Goal: Task Accomplishment & Management: Use online tool/utility

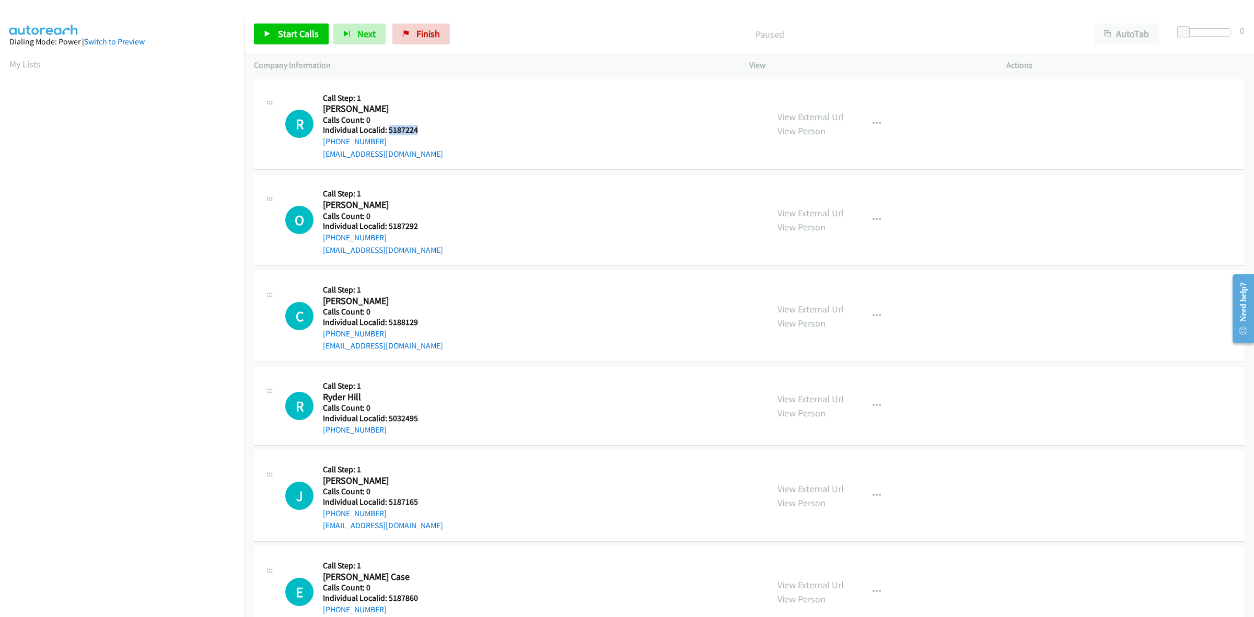
drag, startPoint x: 422, startPoint y: 130, endPoint x: 388, endPoint y: 129, distance: 34.5
click at [388, 129] on h5 "Individual Localid: 5187224" at bounding box center [383, 130] width 120 height 10
copy h5 "5187224"
drag, startPoint x: 384, startPoint y: 142, endPoint x: 320, endPoint y: 143, distance: 64.3
click at [320, 143] on div "R Callback Scheduled Call Step: 1 Reed Richards America/Chicago Calls Count: 0 …" at bounding box center [521, 124] width 473 height 72
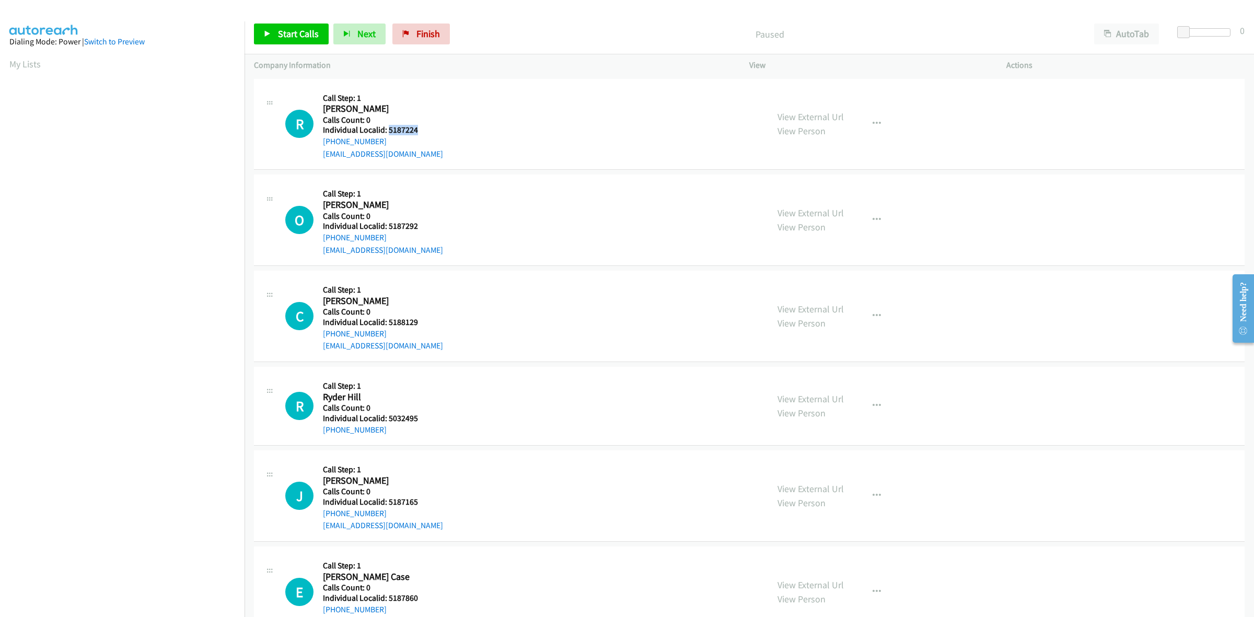
copy link "+1 479-414-1226"
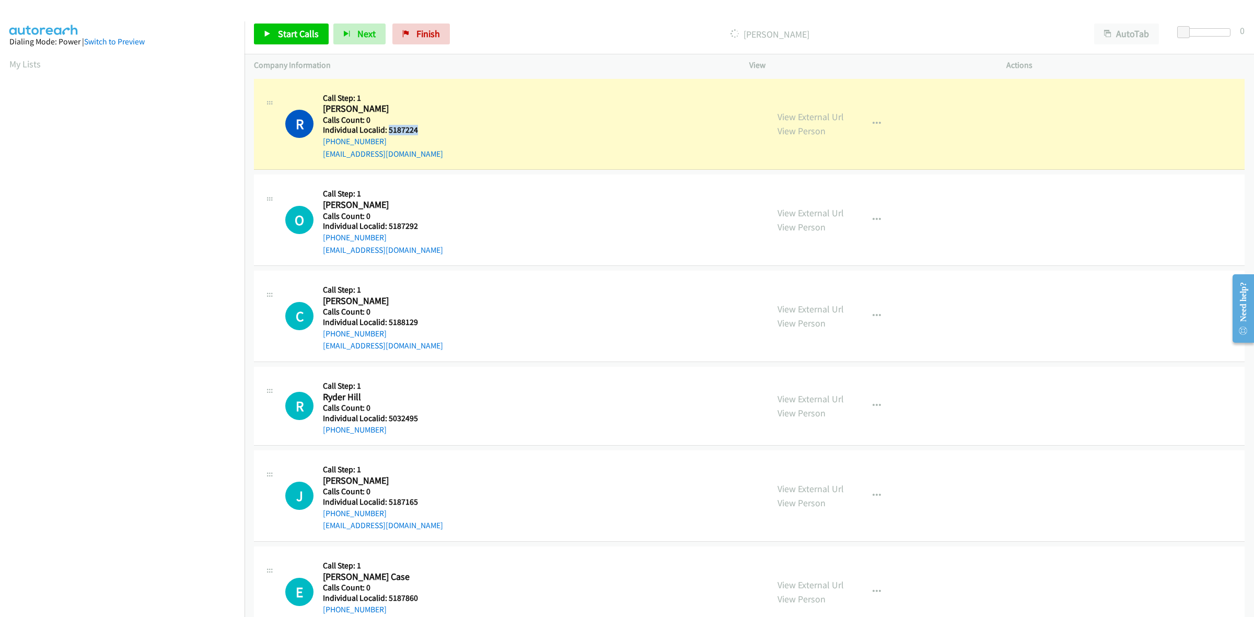
drag, startPoint x: 416, startPoint y: 129, endPoint x: 387, endPoint y: 133, distance: 29.6
click at [387, 133] on h5 "Individual Localid: 5187224" at bounding box center [383, 130] width 120 height 10
copy h5 "5187224"
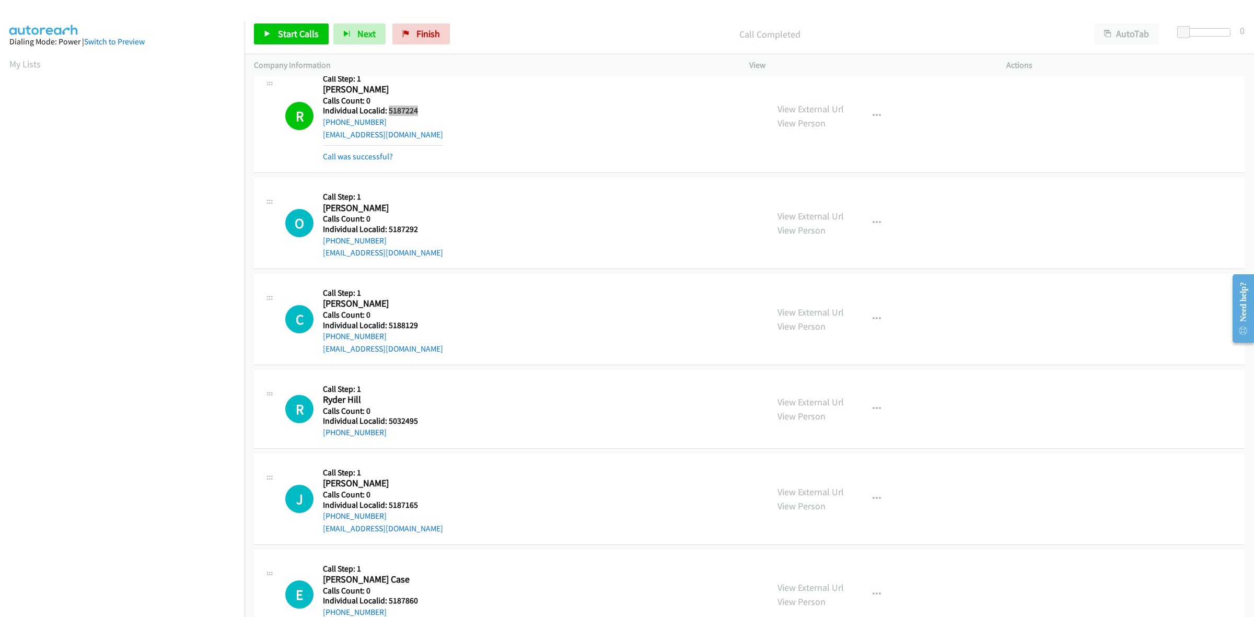
scroll to position [49, 0]
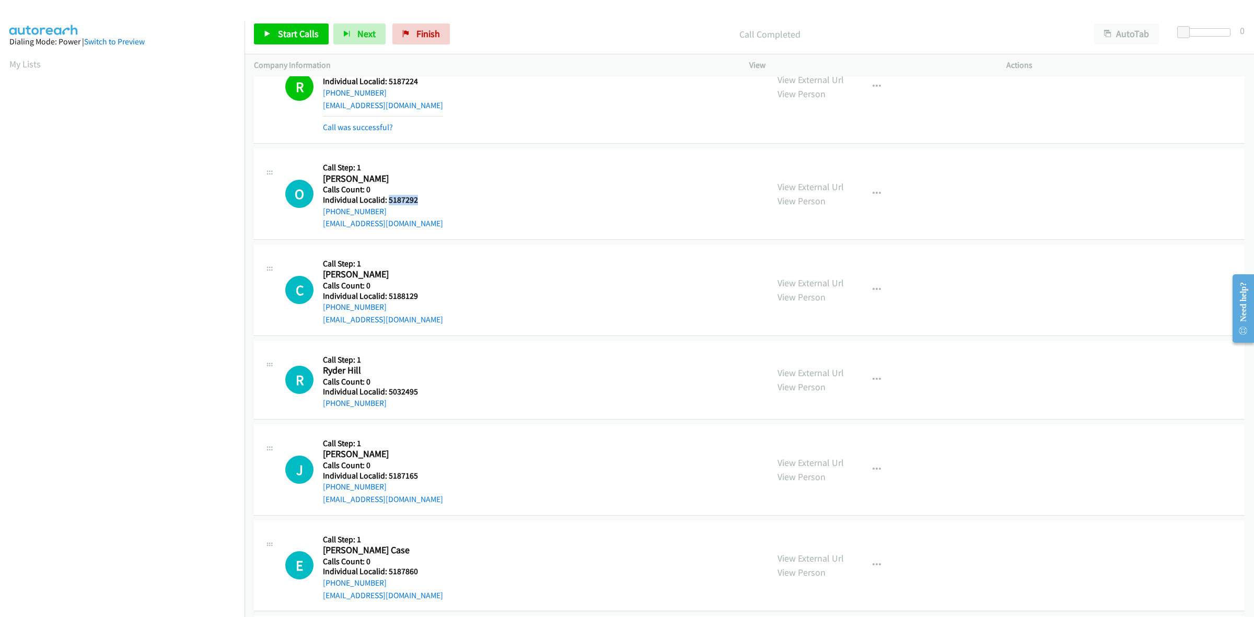
drag, startPoint x: 414, startPoint y: 201, endPoint x: 388, endPoint y: 199, distance: 26.2
click at [388, 199] on h5 "Individual Localid: 5187292" at bounding box center [383, 200] width 120 height 10
copy h5 "5187292"
drag, startPoint x: 384, startPoint y: 208, endPoint x: 319, endPoint y: 213, distance: 64.9
click at [319, 213] on div "O Callback Scheduled Call Step: 1 Oliver Fiessinger America/New_York Calls Coun…" at bounding box center [521, 194] width 473 height 72
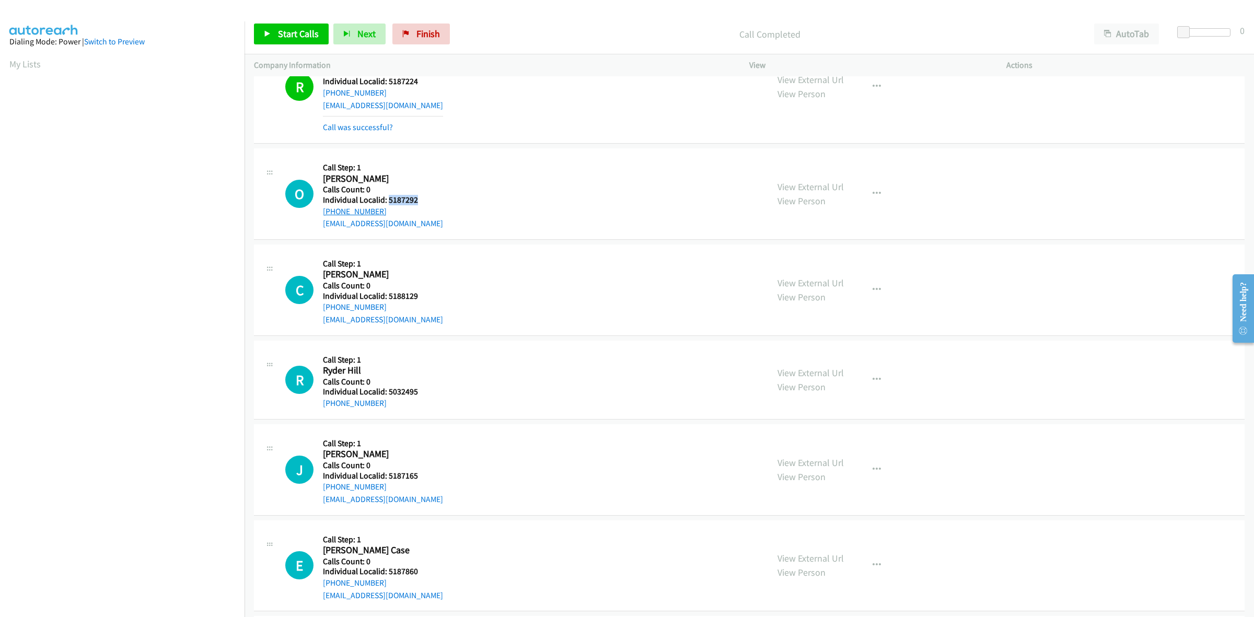
copy link "+1 937-405-6866"
drag, startPoint x: 414, startPoint y: 199, endPoint x: 387, endPoint y: 201, distance: 27.2
click at [387, 201] on h5 "Individual Localid: 5187292" at bounding box center [383, 200] width 120 height 10
copy h5 "5187292"
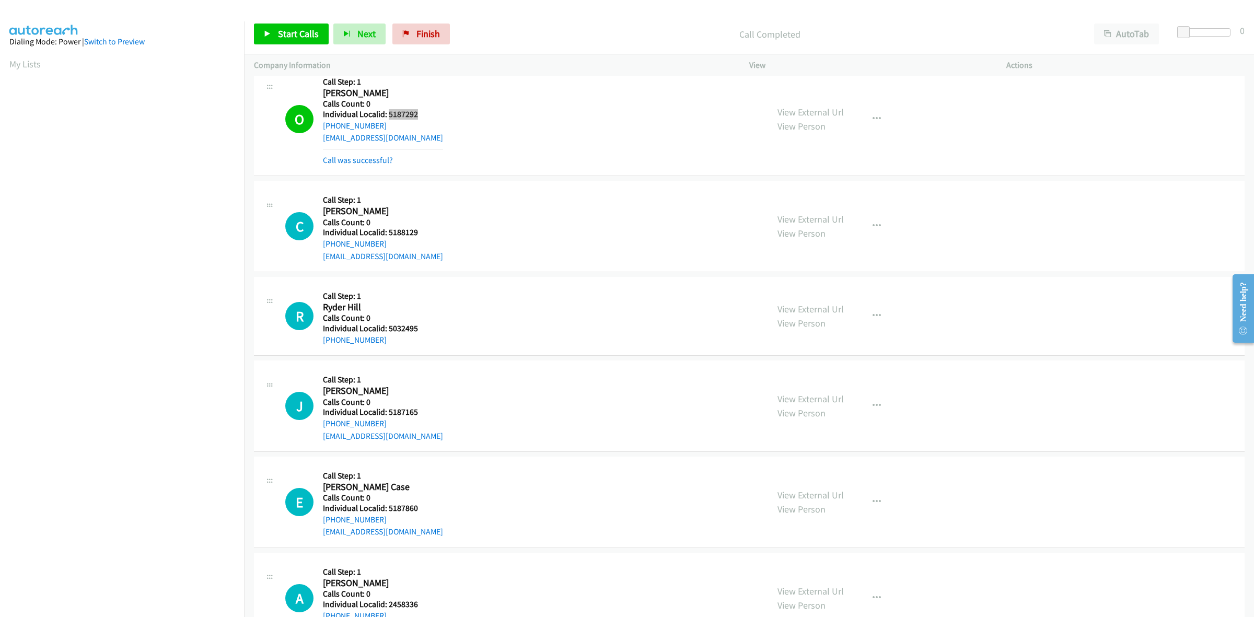
scroll to position [147, 0]
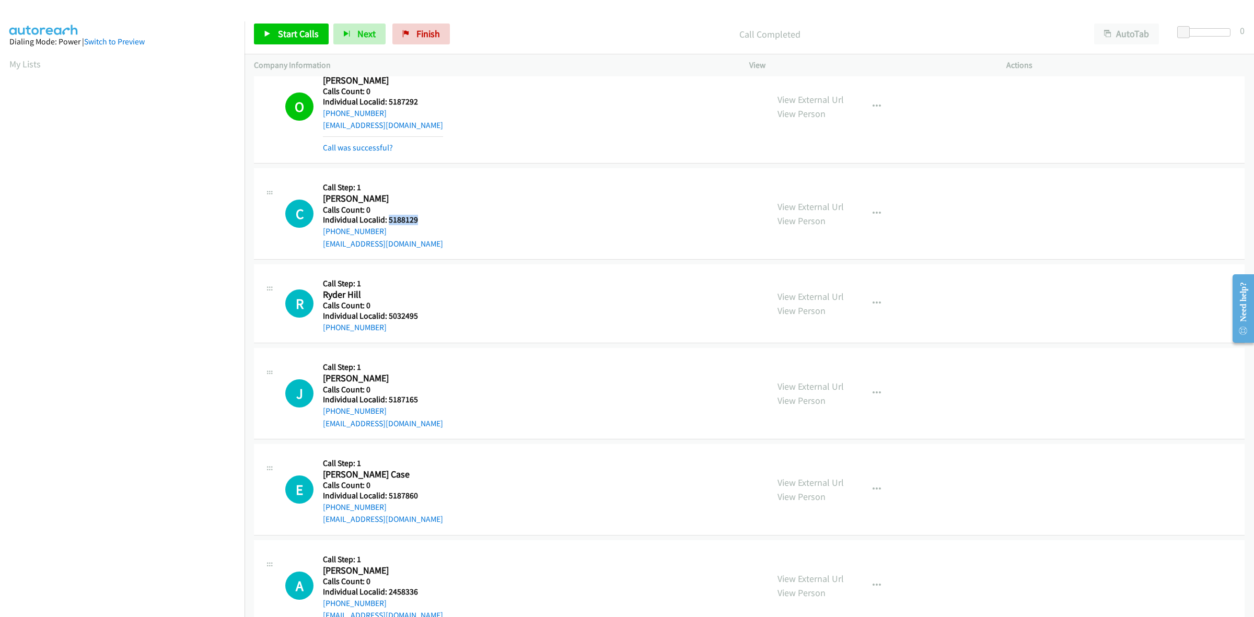
drag, startPoint x: 411, startPoint y: 220, endPoint x: 387, endPoint y: 220, distance: 24.0
click at [387, 220] on h5 "Individual Localid: 5188129" at bounding box center [383, 220] width 120 height 10
copy h5 "5188129"
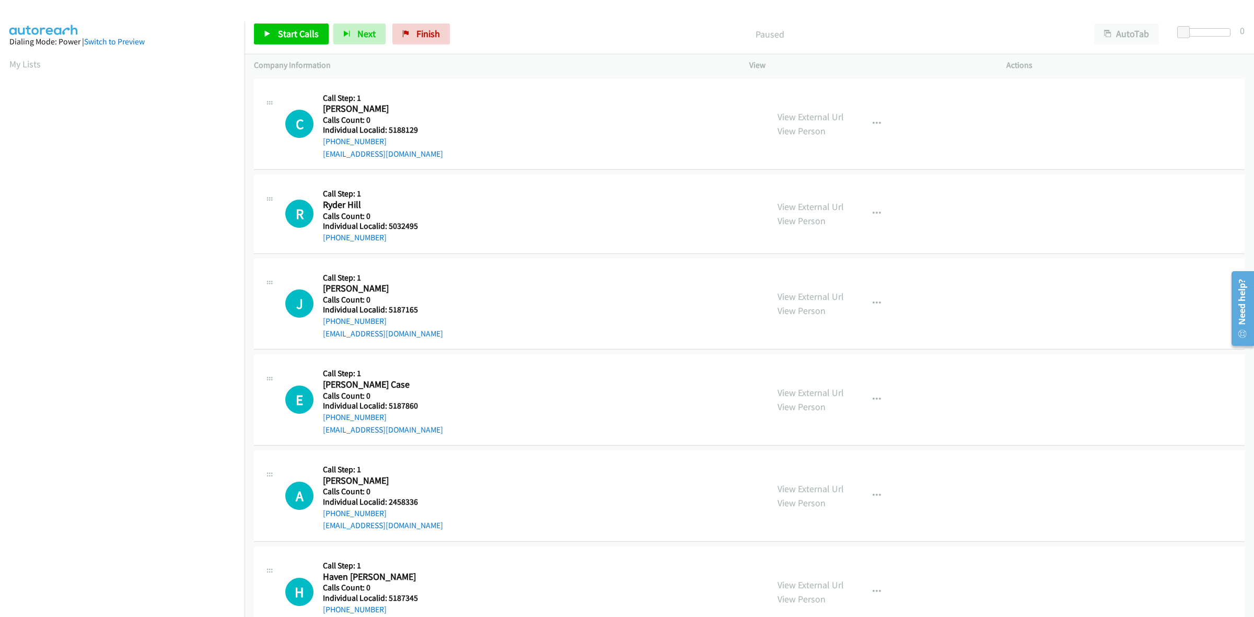
click at [541, 103] on div "C Callback Scheduled Call Step: 1 Camden [PERSON_NAME] America/New_York Calls C…" at bounding box center [521, 124] width 473 height 72
drag, startPoint x: 399, startPoint y: 128, endPoint x: 387, endPoint y: 131, distance: 12.4
click at [387, 131] on h5 "Individual Localid: 5188129" at bounding box center [383, 130] width 120 height 10
copy h5 "5188129"
drag, startPoint x: 419, startPoint y: 225, endPoint x: 388, endPoint y: 229, distance: 31.1
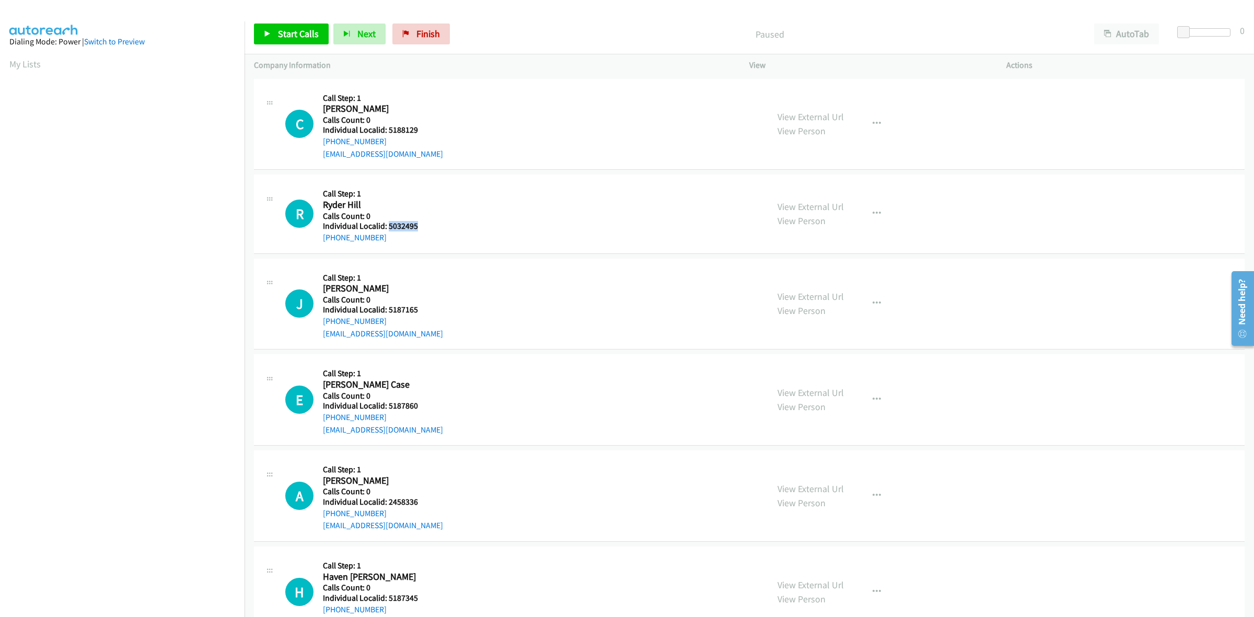
click at [388, 229] on h5 "Individual Localid: 5032495" at bounding box center [378, 226] width 110 height 10
copy h5 "5032495"
drag, startPoint x: 424, startPoint y: 309, endPoint x: 387, endPoint y: 311, distance: 36.6
click at [387, 311] on h5 "Individual Localid: 5187165" at bounding box center [383, 310] width 120 height 10
copy h5 "5187165"
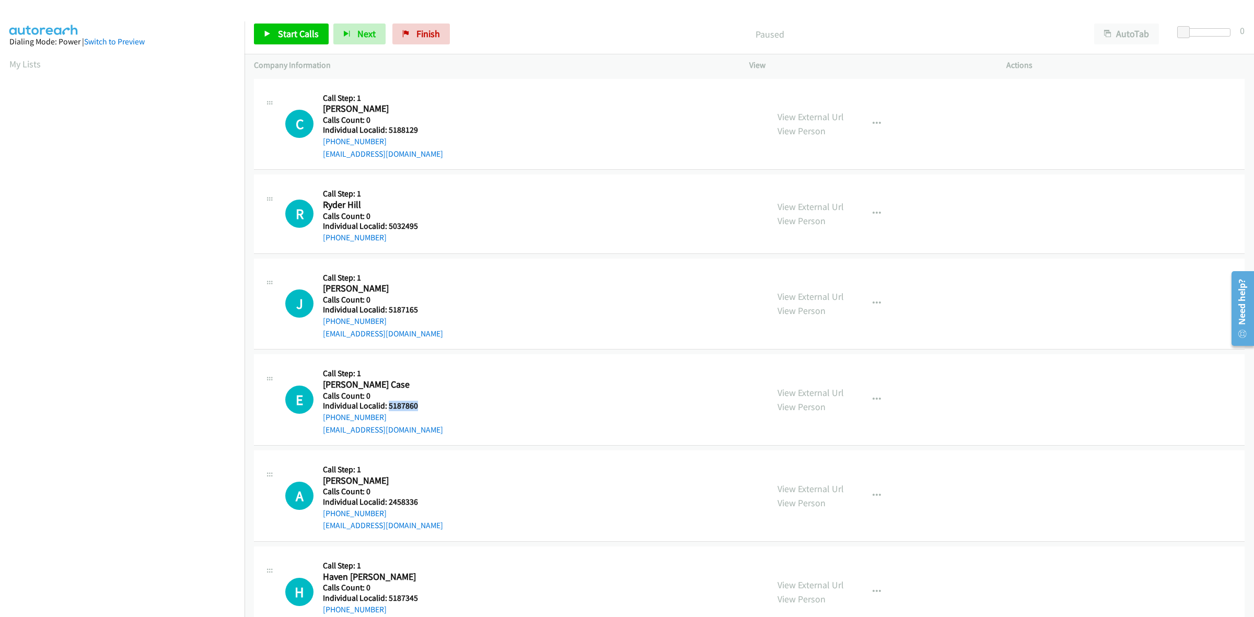
drag, startPoint x: 417, startPoint y: 405, endPoint x: 389, endPoint y: 407, distance: 27.8
click at [389, 407] on h5 "Individual Localid: 5187860" at bounding box center [383, 406] width 120 height 10
copy h5 "5187860"
drag, startPoint x: 1183, startPoint y: 35, endPoint x: 1207, endPoint y: 37, distance: 23.6
click at [1207, 37] on body "Start Calls Pause Next Finish Paused AutoTab AutoTab 15 Company Information Inf…" at bounding box center [627, 25] width 1254 height 50
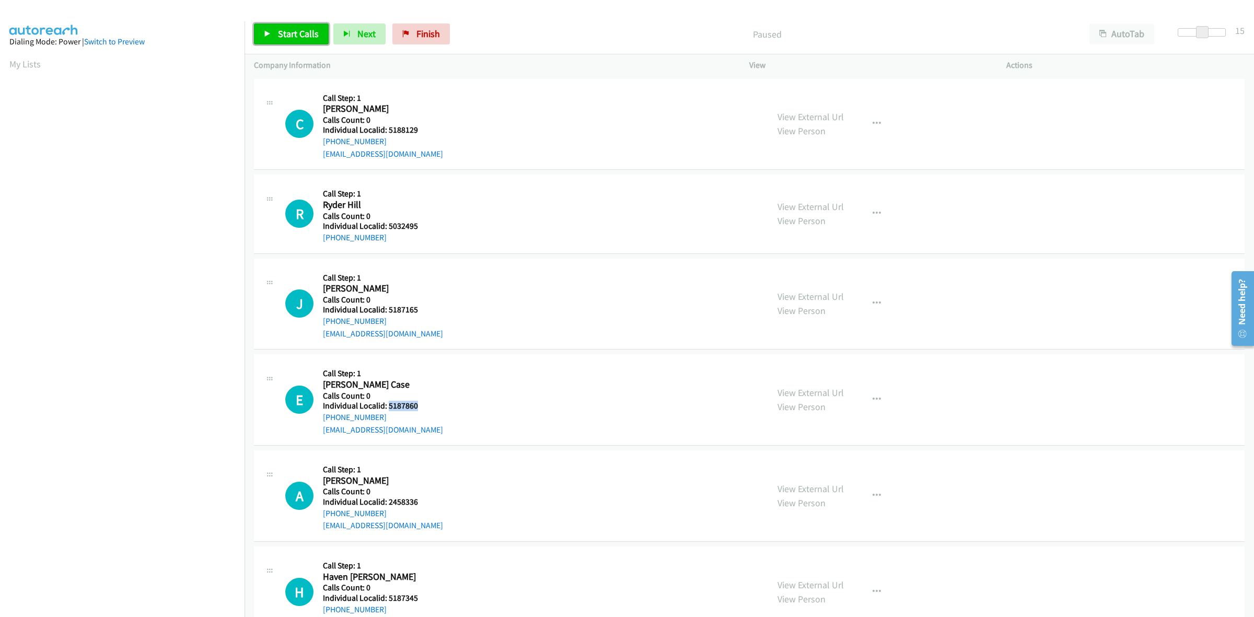
click at [293, 32] on span "Start Calls" at bounding box center [298, 34] width 41 height 12
drag, startPoint x: 418, startPoint y: 128, endPoint x: 388, endPoint y: 131, distance: 30.5
click at [388, 131] on h5 "Individual Localid: 5188129" at bounding box center [383, 130] width 120 height 10
copy h5 "5188129"
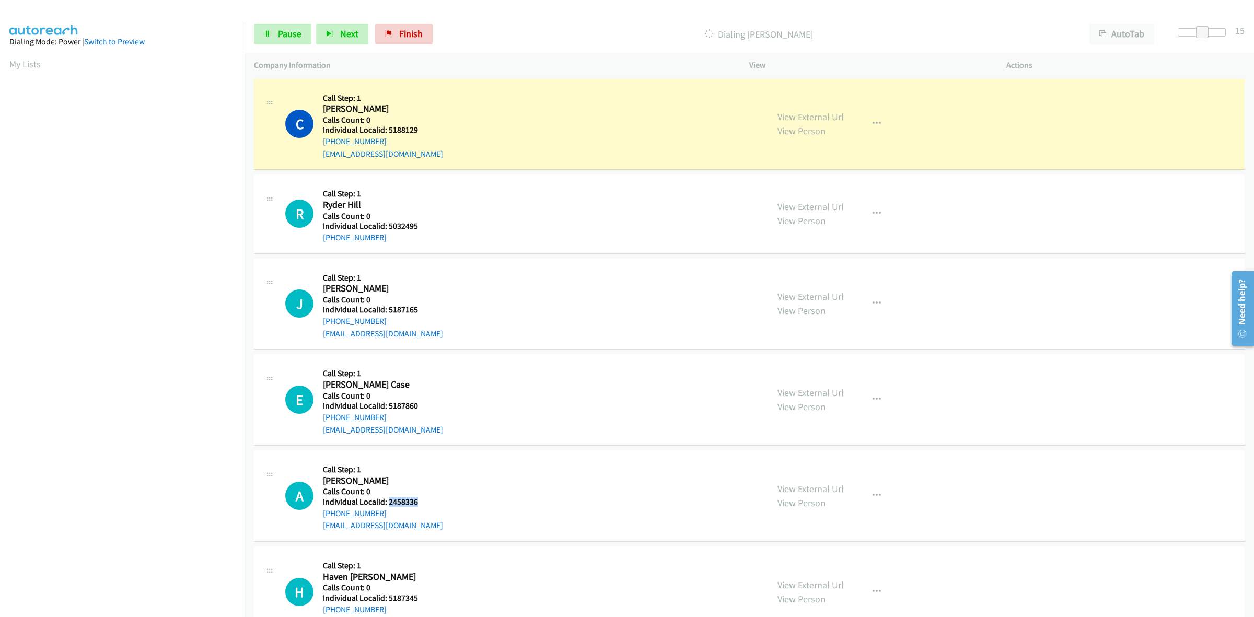
drag, startPoint x: 422, startPoint y: 504, endPoint x: 387, endPoint y: 505, distance: 35.0
click at [387, 505] on h5 "Individual Localid: 2458336" at bounding box center [383, 502] width 120 height 10
copy h5 "2458336"
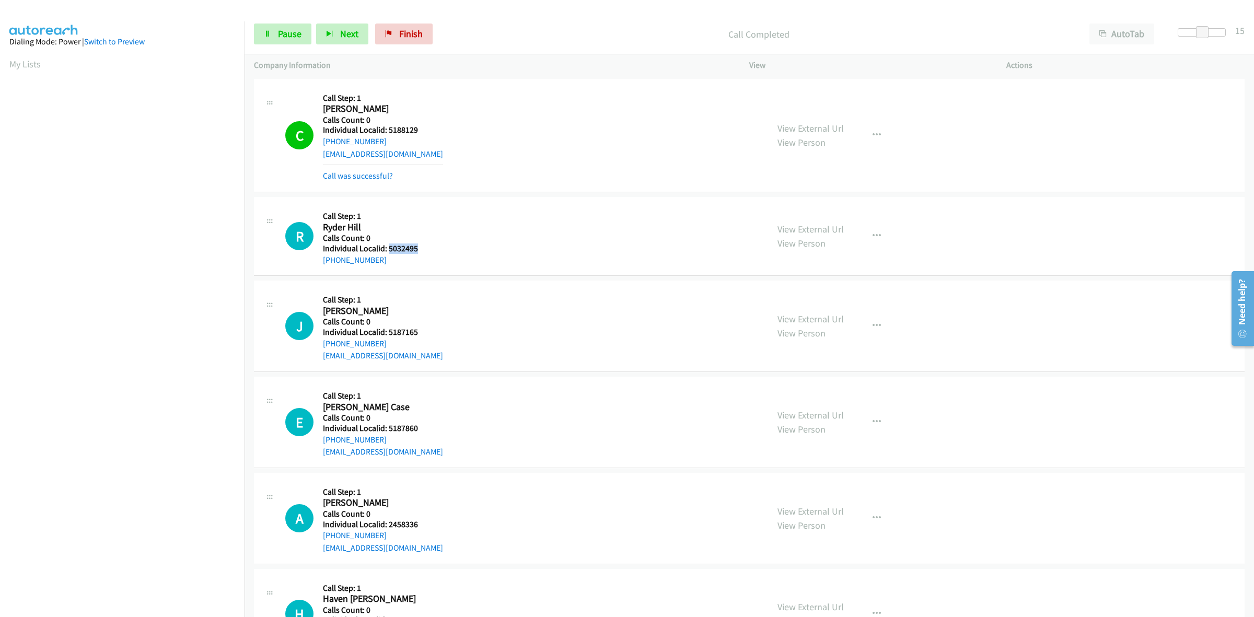
drag, startPoint x: 405, startPoint y: 247, endPoint x: 388, endPoint y: 249, distance: 17.8
click at [388, 249] on h5 "Individual Localid: 5032495" at bounding box center [378, 248] width 110 height 10
copy h5 "5032495"
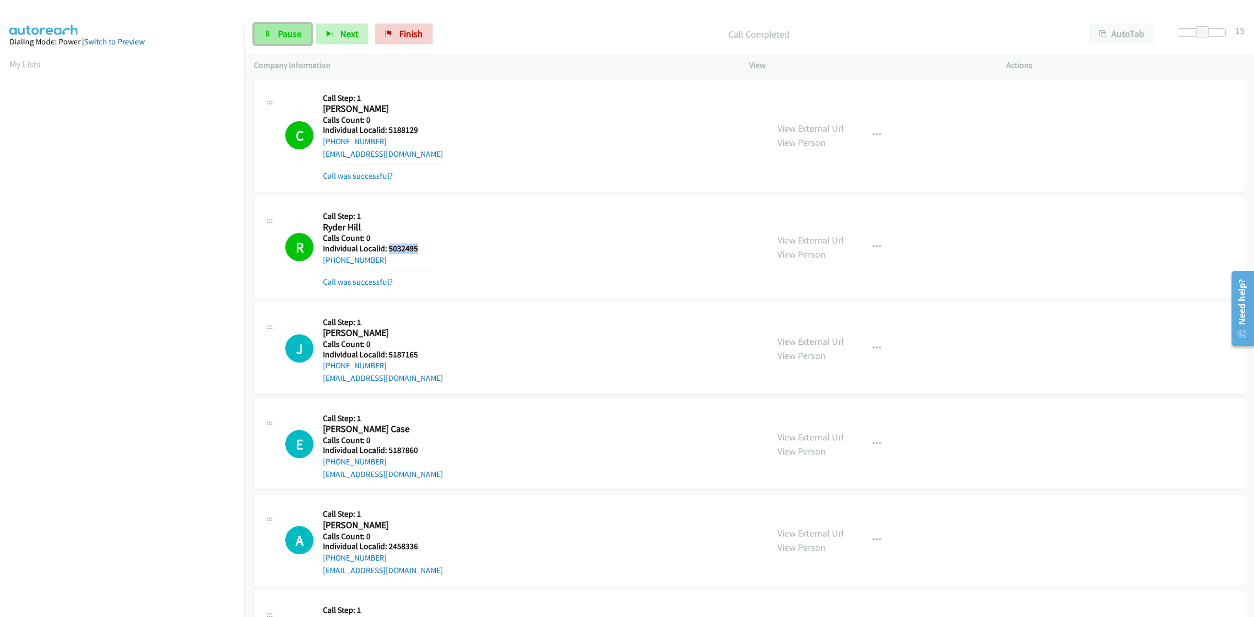
click at [288, 32] on span "Pause" at bounding box center [290, 34] width 24 height 12
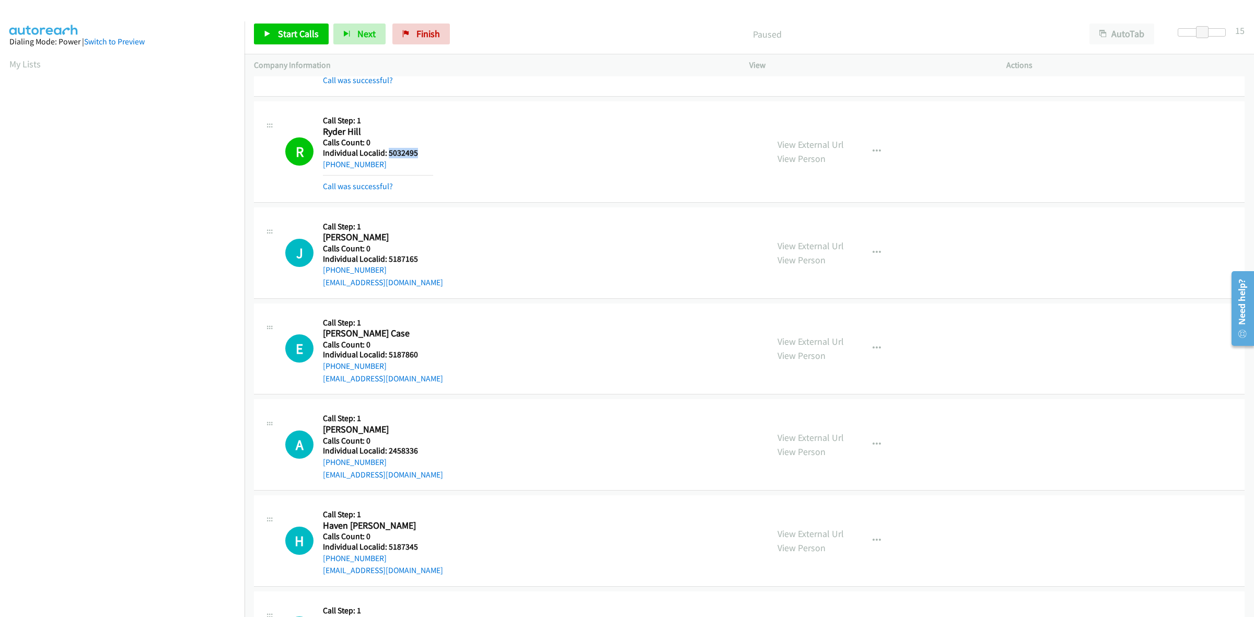
scroll to position [114, 0]
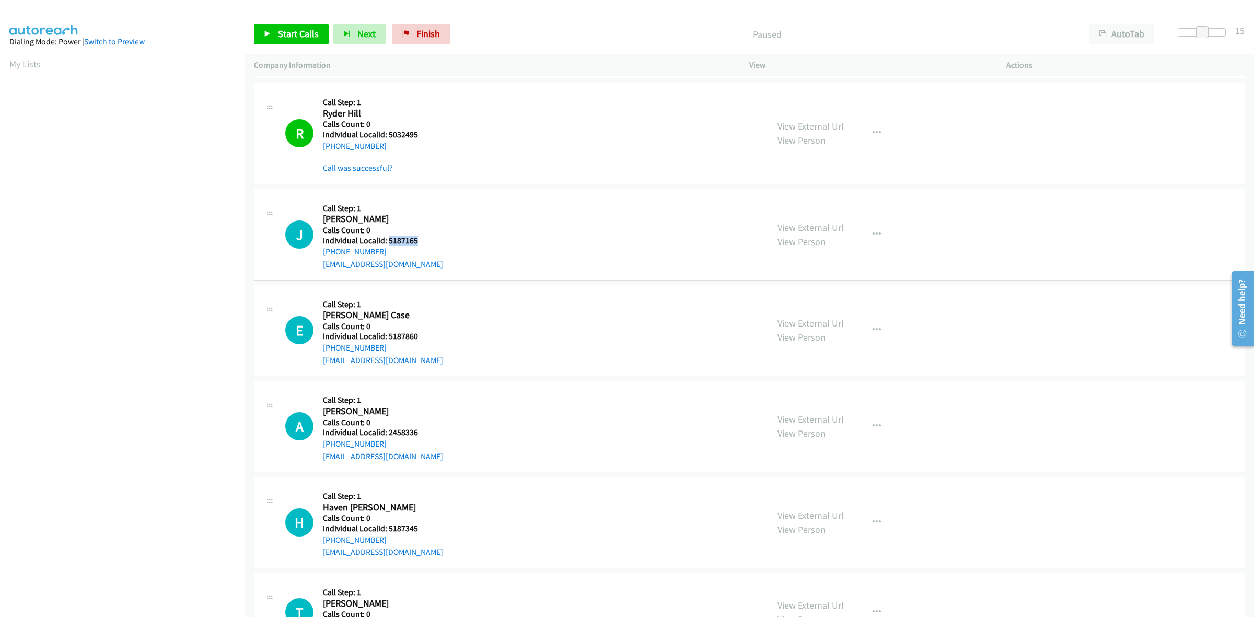
drag, startPoint x: 416, startPoint y: 238, endPoint x: 388, endPoint y: 240, distance: 28.9
click at [388, 240] on h5 "Individual Localid: 5187165" at bounding box center [383, 241] width 120 height 10
copy h5 "5187165"
drag, startPoint x: 628, startPoint y: 101, endPoint x: 618, endPoint y: 105, distance: 10.8
click at [628, 101] on div "R Callback Scheduled Call Step: 1 Ryder Hill America/New_York Calls Count: 0 In…" at bounding box center [521, 133] width 473 height 82
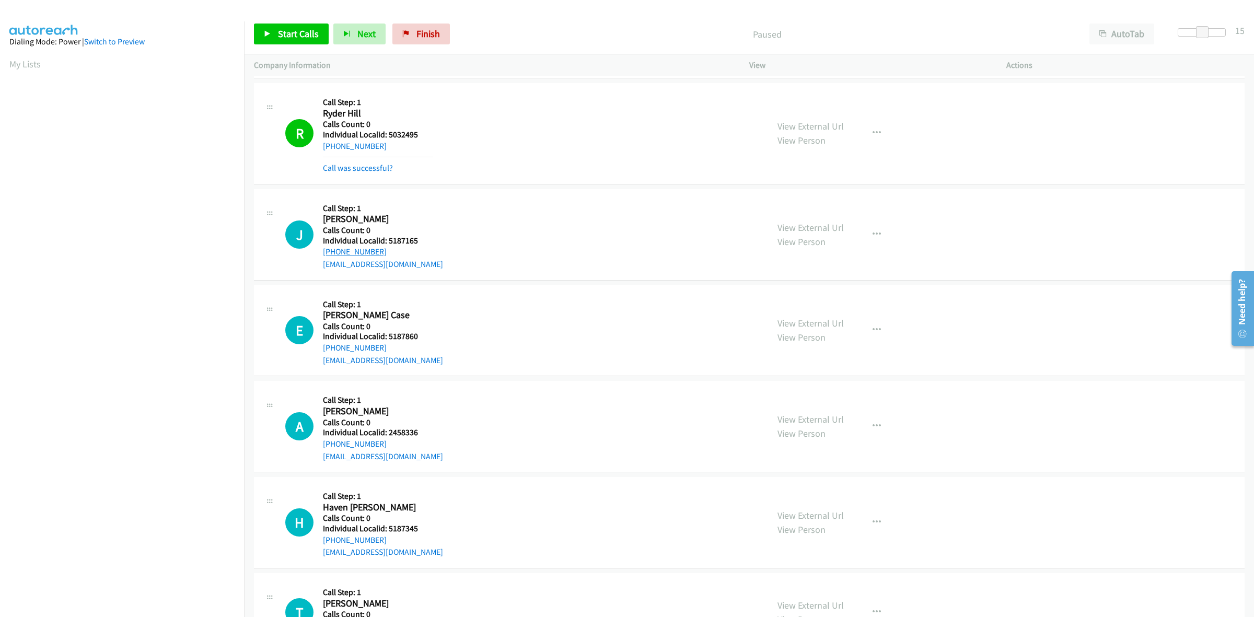
drag, startPoint x: 381, startPoint y: 251, endPoint x: 323, endPoint y: 255, distance: 58.7
click at [323, 255] on div "[PHONE_NUMBER]" at bounding box center [383, 252] width 120 height 13
copy link "[PHONE_NUMBER]"
click at [876, 235] on button "button" at bounding box center [876, 234] width 28 height 21
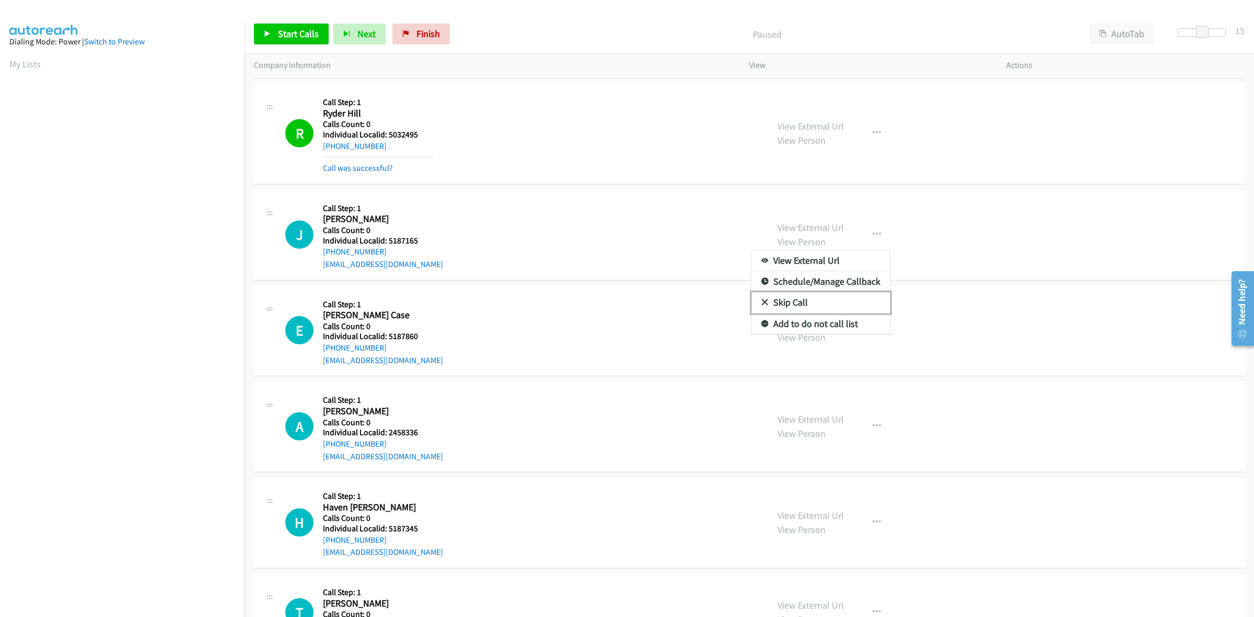
click at [829, 298] on link "Skip Call" at bounding box center [820, 302] width 139 height 21
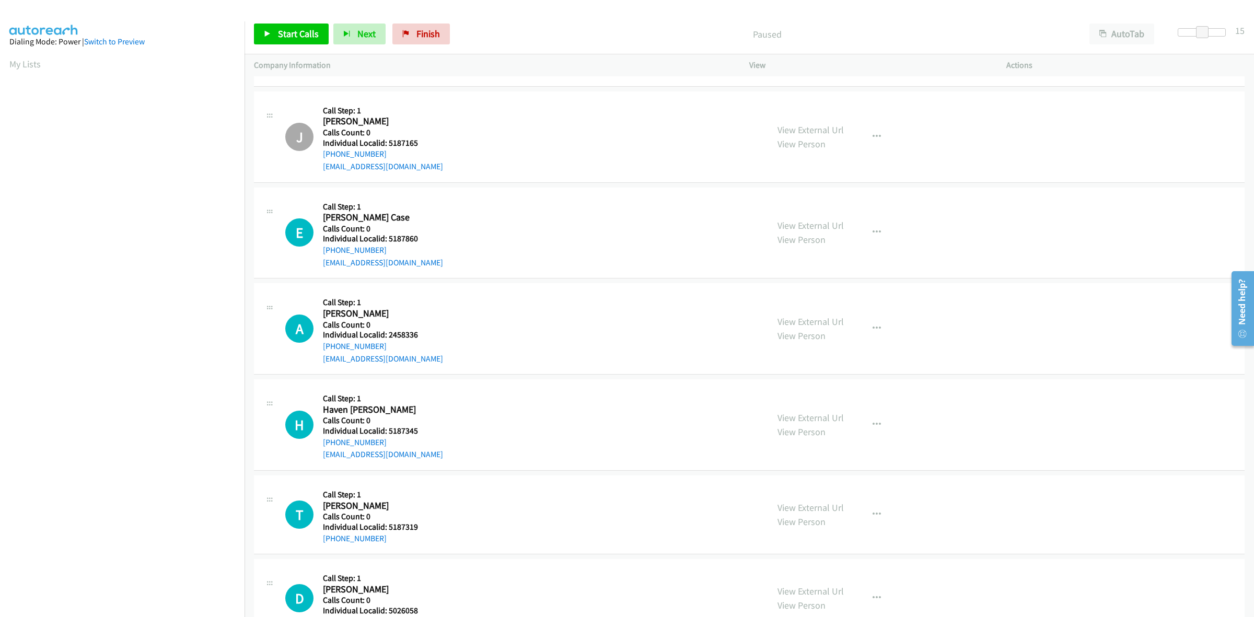
scroll to position [244, 0]
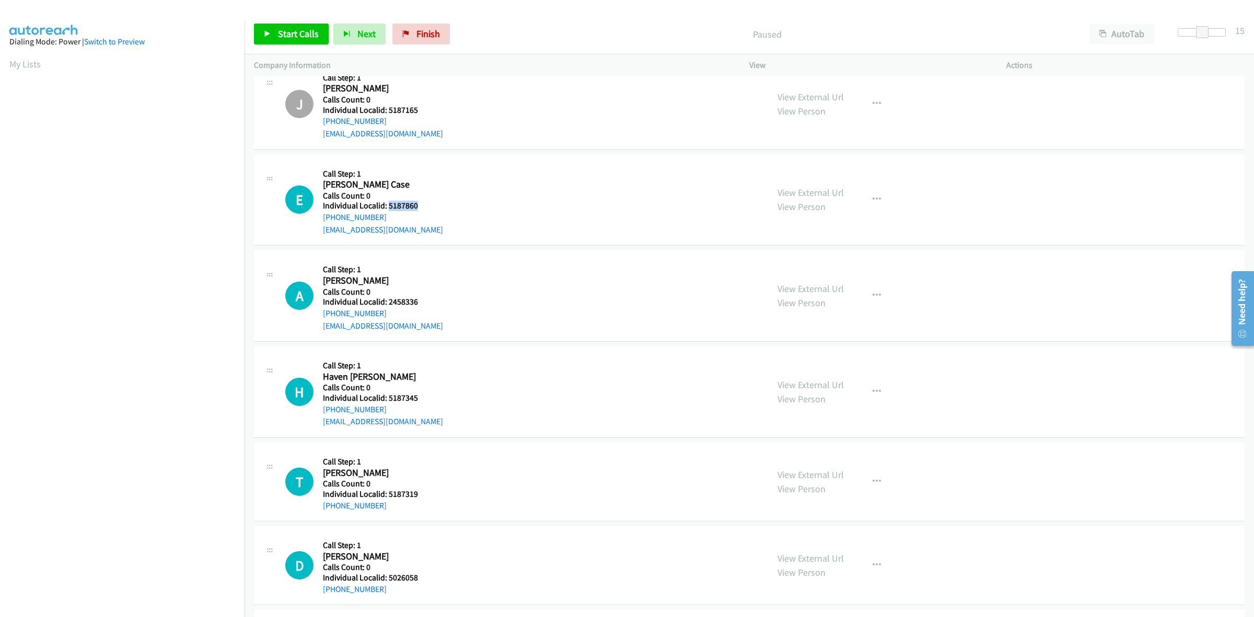
drag, startPoint x: 418, startPoint y: 203, endPoint x: 387, endPoint y: 206, distance: 32.1
click at [387, 206] on h5 "Individual Localid: 5187860" at bounding box center [383, 206] width 120 height 10
copy h5 "5187860"
drag, startPoint x: 389, startPoint y: 215, endPoint x: 320, endPoint y: 222, distance: 69.3
click at [320, 222] on div "E Callback Scheduled Call Step: 1 [PERSON_NAME] Case America/New_York Calls Cou…" at bounding box center [521, 200] width 473 height 72
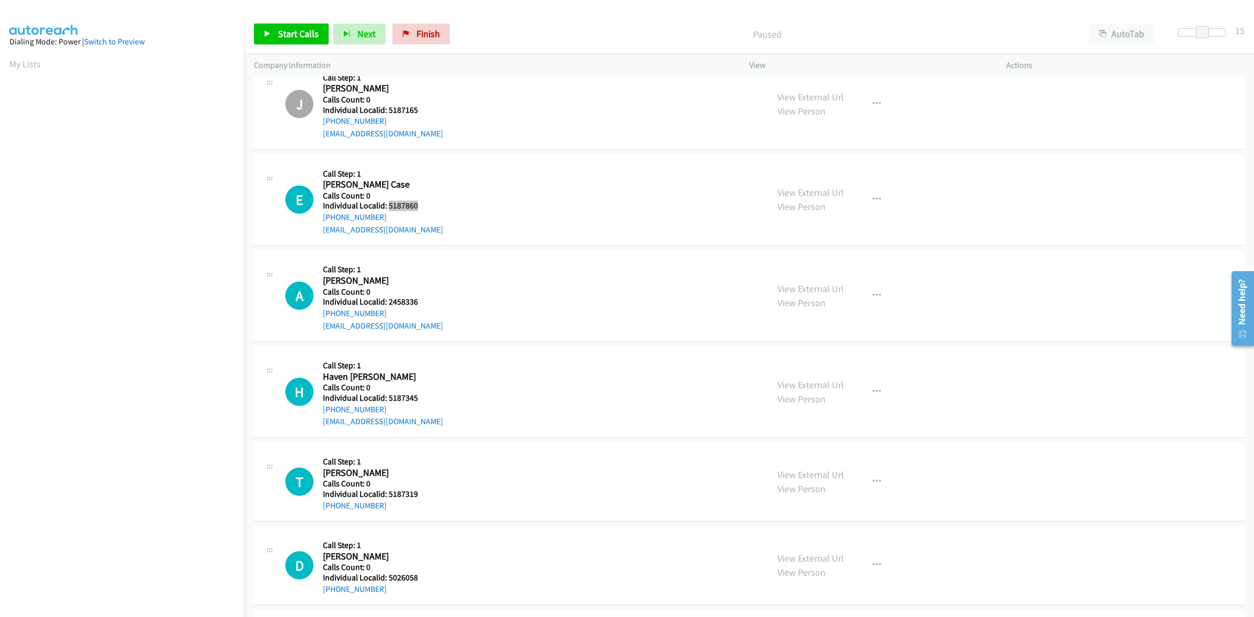
drag, startPoint x: 417, startPoint y: 203, endPoint x: 388, endPoint y: 205, distance: 28.8
click at [388, 205] on h5 "Individual Localid: 5187860" at bounding box center [383, 206] width 120 height 10
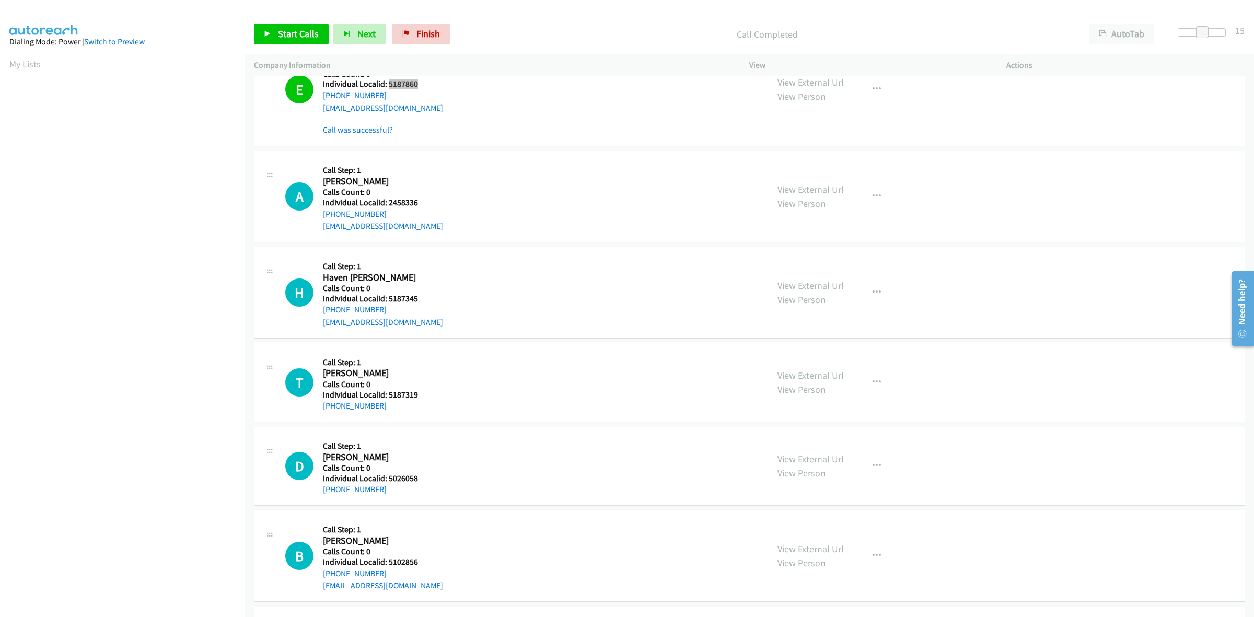
scroll to position [359, 0]
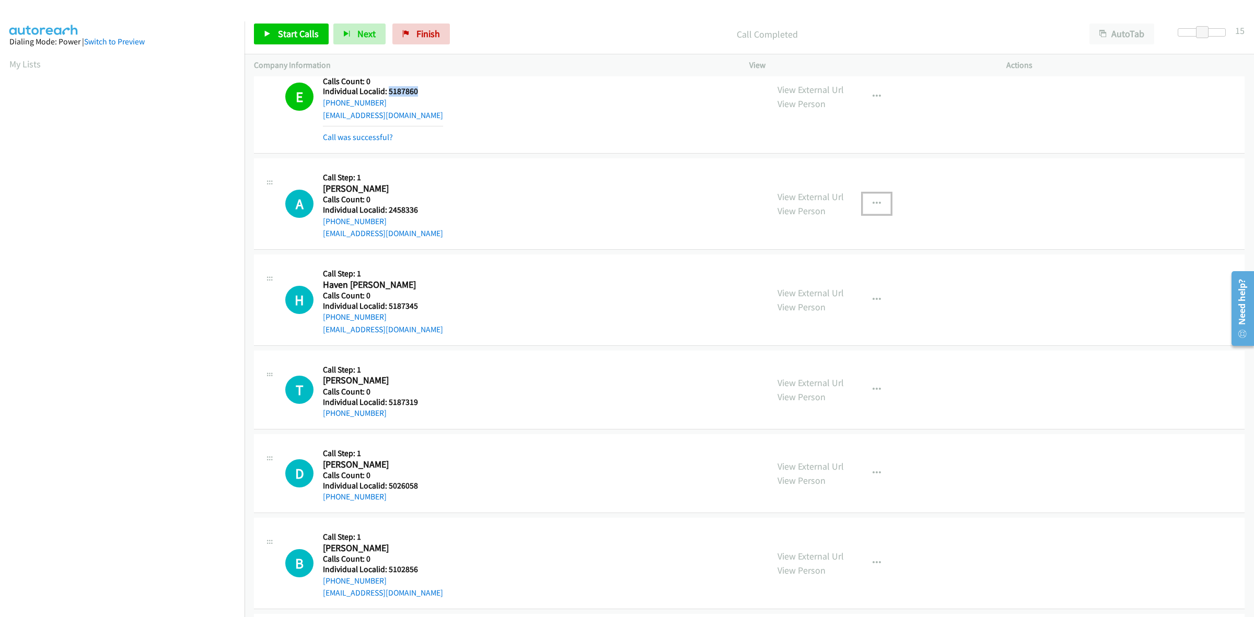
click at [872, 202] on icon "button" at bounding box center [876, 204] width 8 height 8
click at [814, 273] on link "Skip Call" at bounding box center [820, 272] width 139 height 21
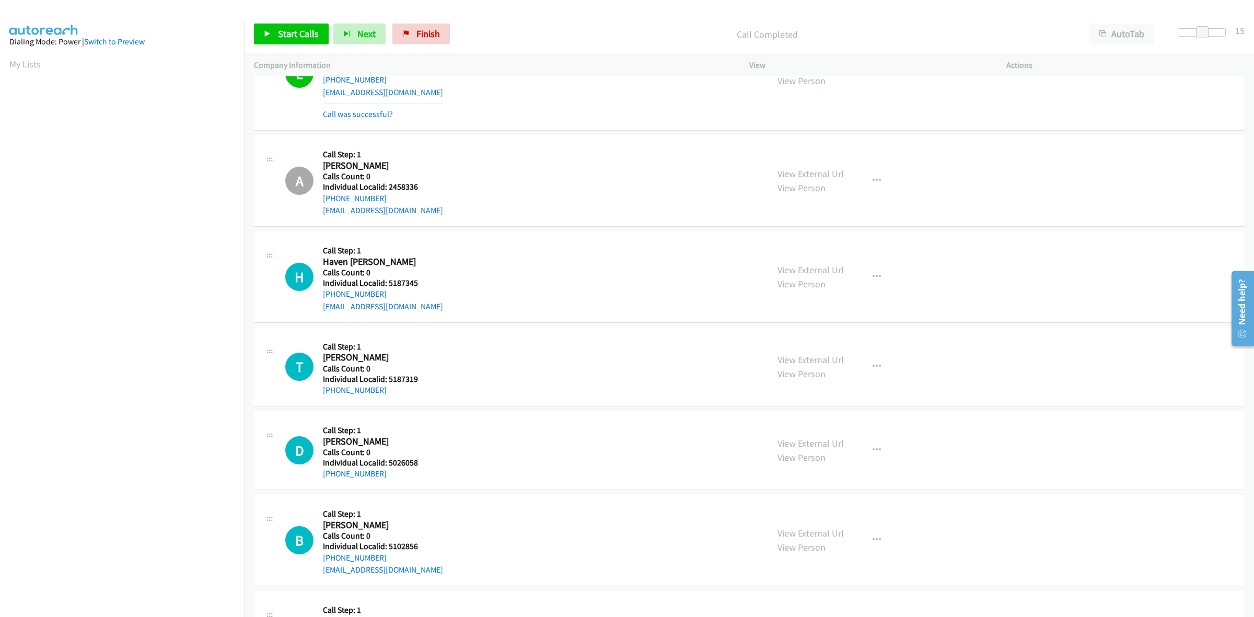
scroll to position [424, 0]
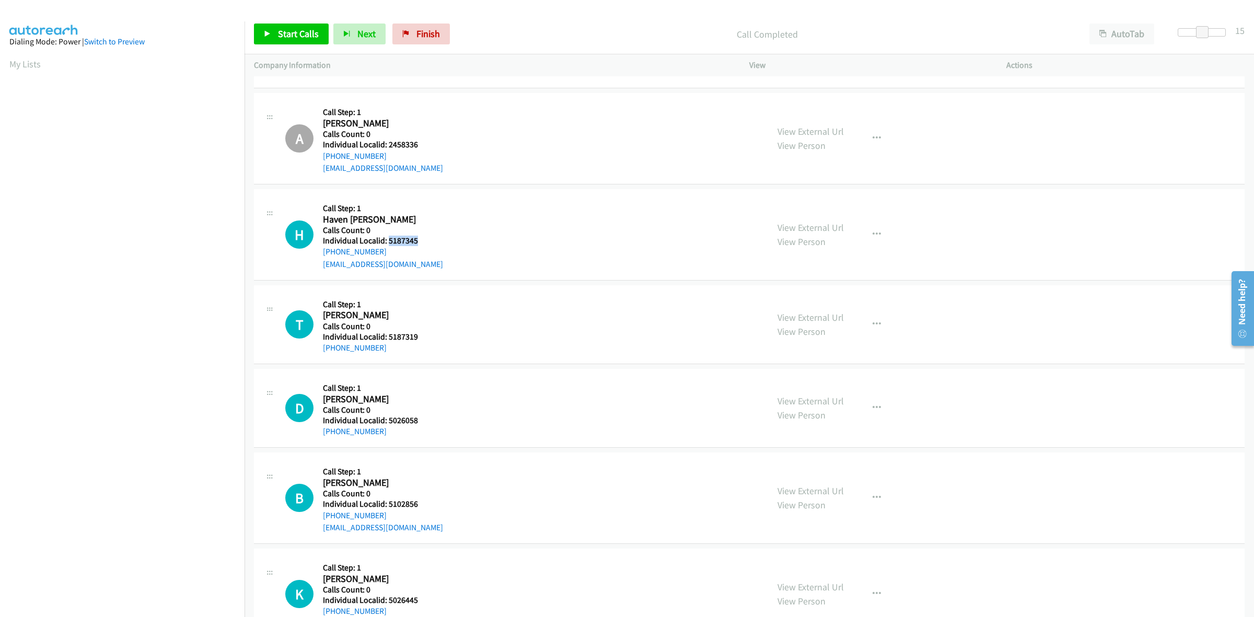
drag, startPoint x: 422, startPoint y: 241, endPoint x: 388, endPoint y: 241, distance: 34.0
click at [388, 241] on h5 "Individual Localid: 5187345" at bounding box center [383, 241] width 120 height 10
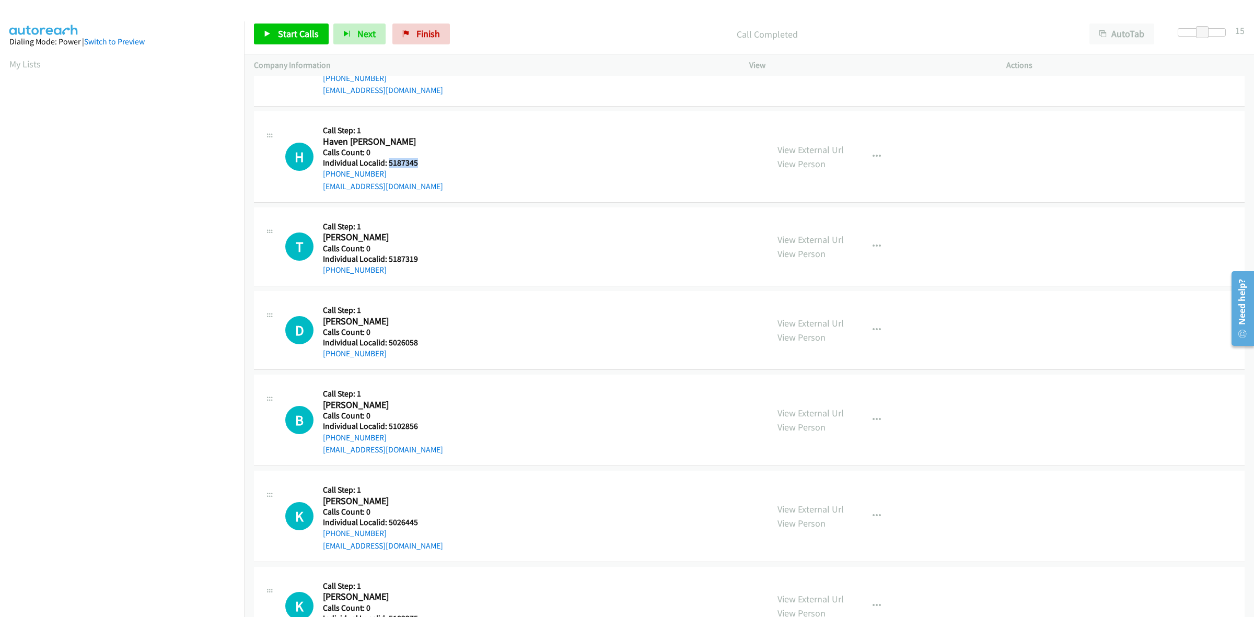
scroll to position [506, 0]
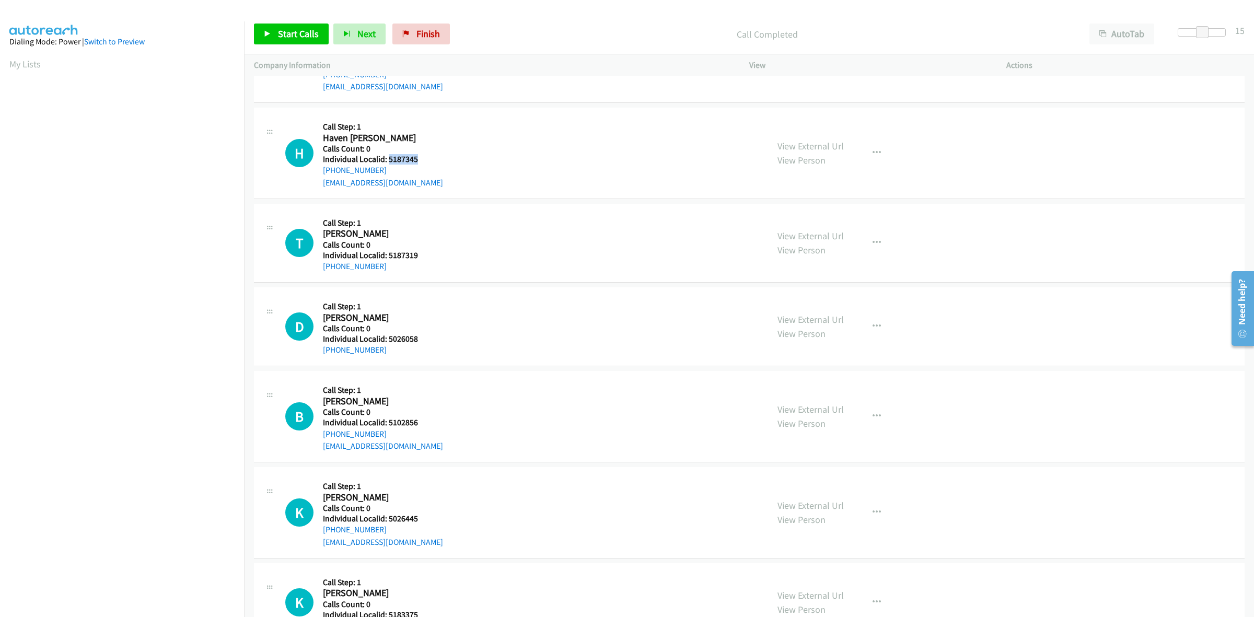
drag, startPoint x: 384, startPoint y: 165, endPoint x: 322, endPoint y: 176, distance: 63.6
click at [322, 176] on div "H Callback Scheduled Call Step: 1 Haven [PERSON_NAME] America/New_York Calls Co…" at bounding box center [521, 153] width 473 height 72
drag, startPoint x: 416, startPoint y: 162, endPoint x: 387, endPoint y: 161, distance: 29.3
click at [387, 161] on h5 "Individual Localid: 5187345" at bounding box center [383, 159] width 120 height 10
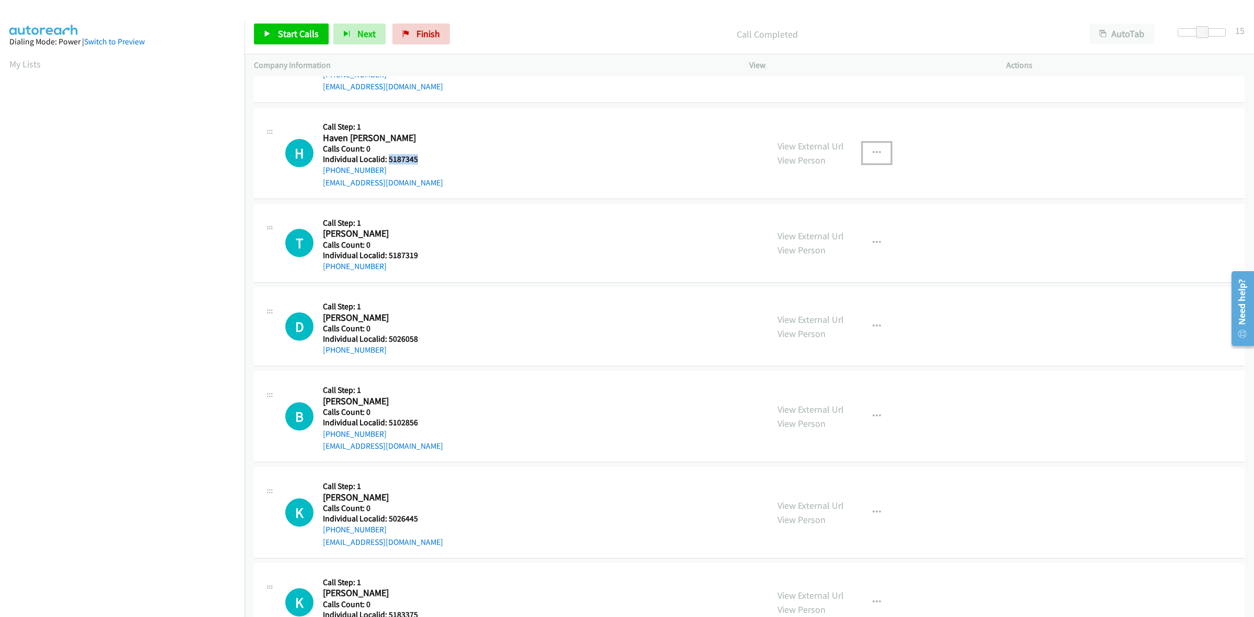
click at [872, 152] on icon "button" at bounding box center [876, 153] width 8 height 8
click at [815, 223] on link "Skip Call" at bounding box center [820, 221] width 139 height 21
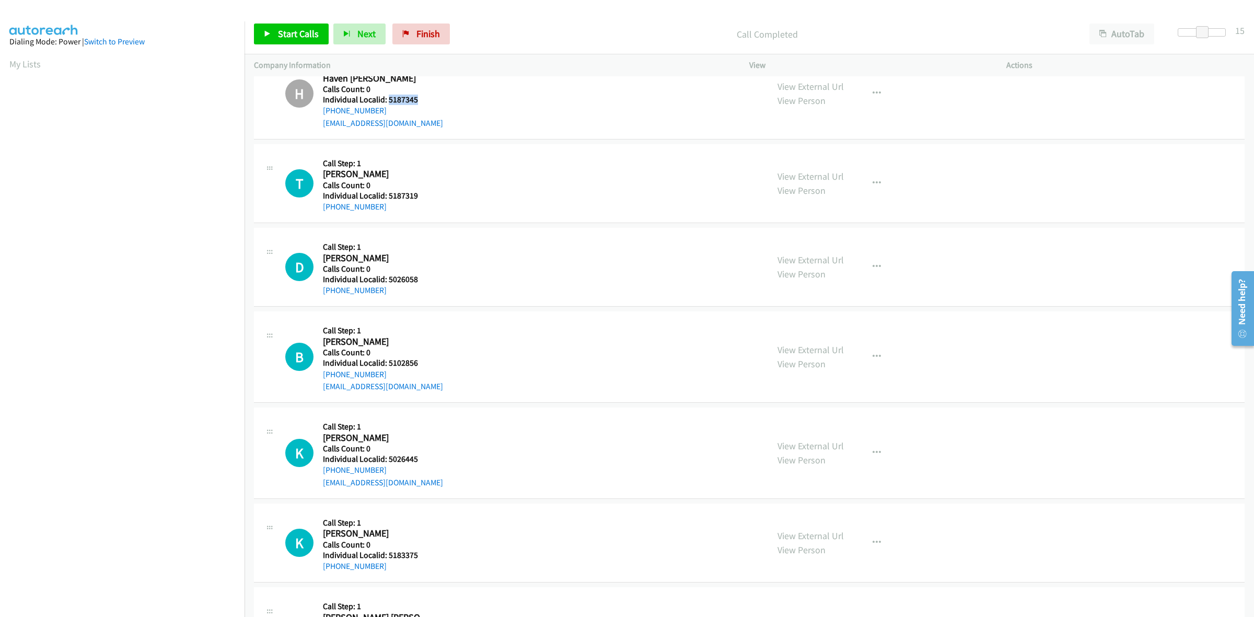
scroll to position [571, 0]
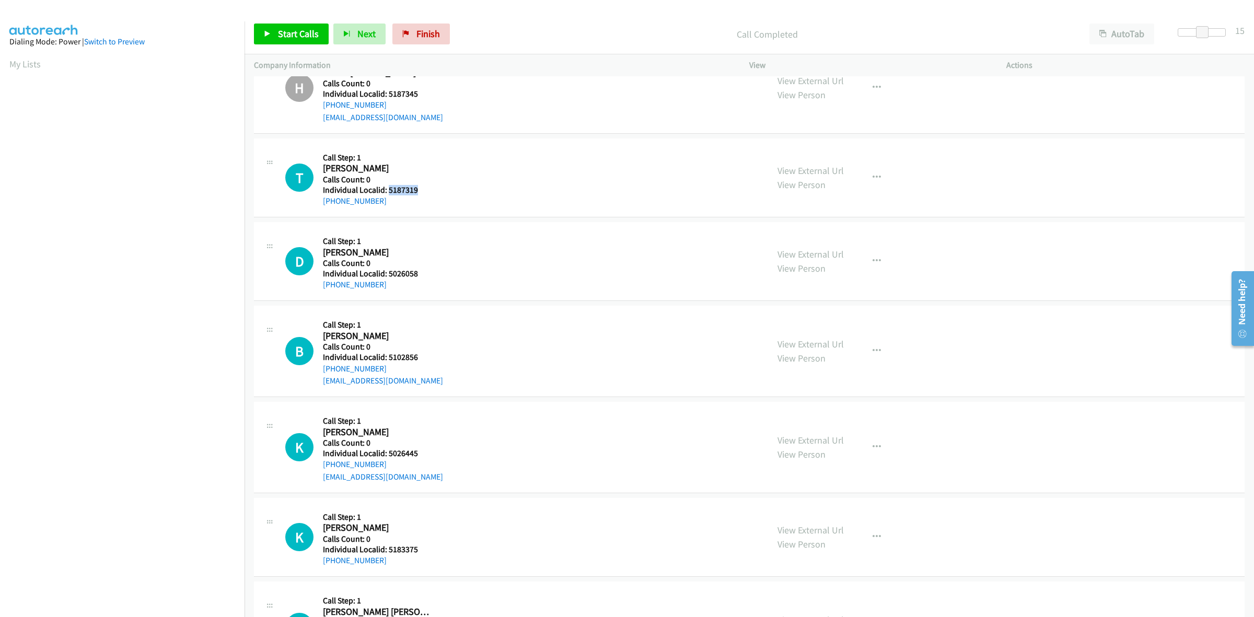
drag, startPoint x: 417, startPoint y: 187, endPoint x: 388, endPoint y: 191, distance: 29.5
click at [388, 191] on h5 "Individual Localid: 5187319" at bounding box center [378, 190] width 110 height 10
drag, startPoint x: 383, startPoint y: 199, endPoint x: 317, endPoint y: 207, distance: 66.8
click at [317, 207] on div "T Callback Scheduled Call Step: 1 [PERSON_NAME] America/New_York Calls Count: 0…" at bounding box center [521, 178] width 473 height 60
drag, startPoint x: 421, startPoint y: 190, endPoint x: 387, endPoint y: 188, distance: 34.0
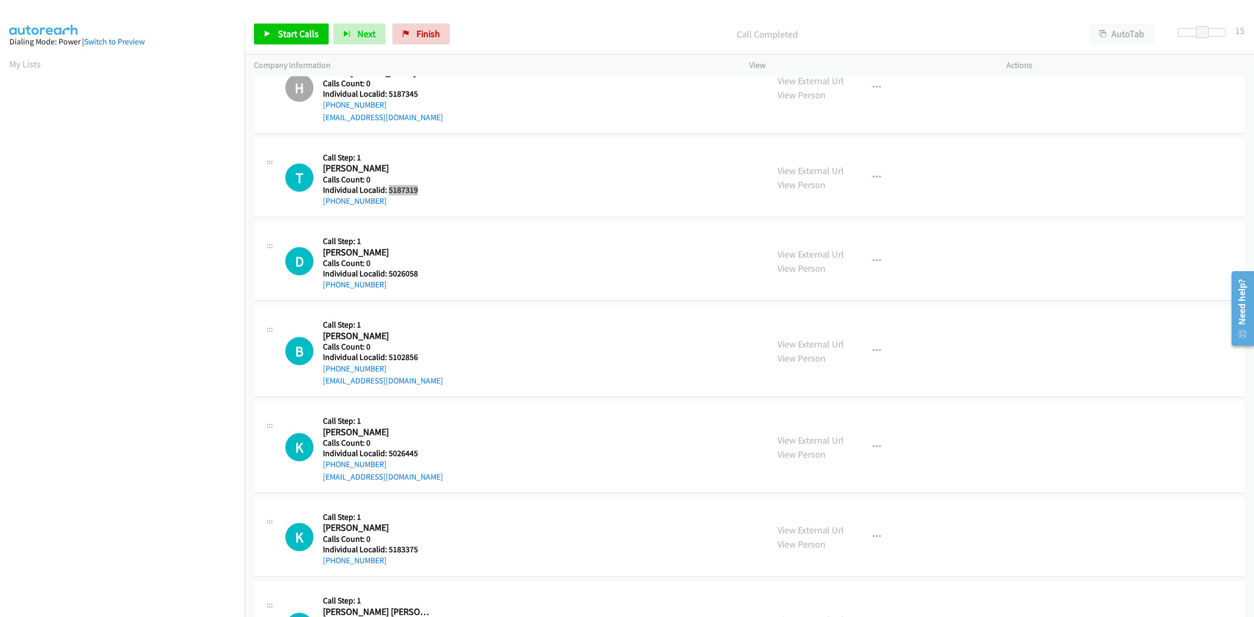
click at [387, 188] on h5 "Individual Localid: 5187319" at bounding box center [378, 190] width 110 height 10
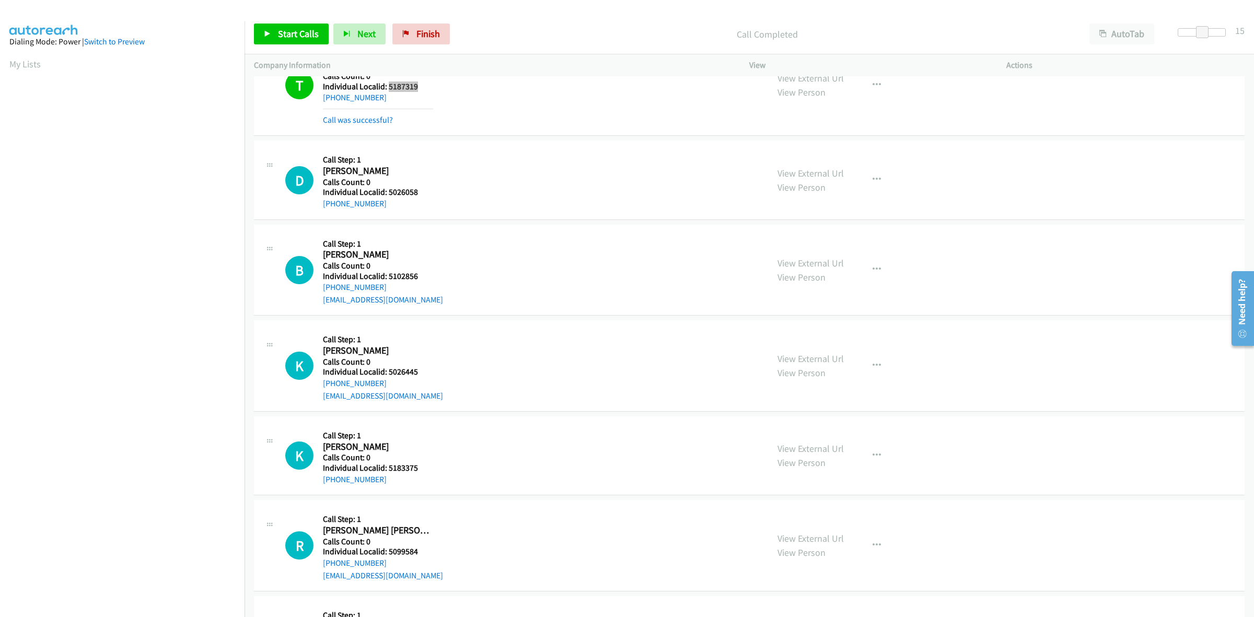
scroll to position [685, 0]
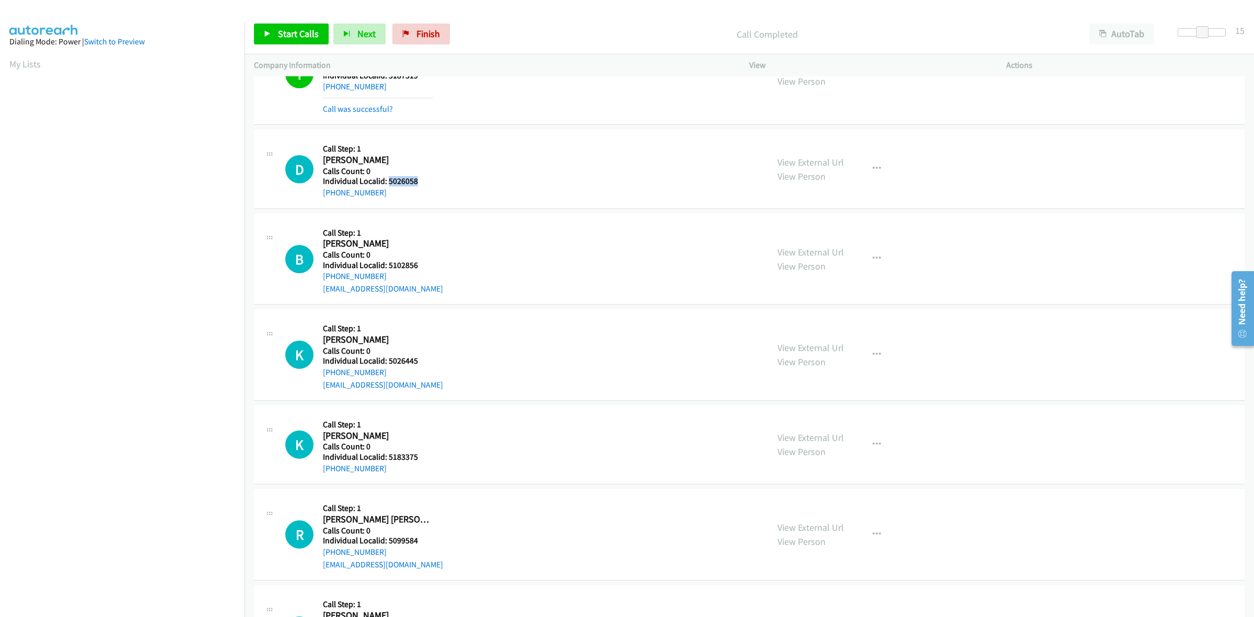
drag, startPoint x: 418, startPoint y: 183, endPoint x: 388, endPoint y: 181, distance: 30.4
click at [388, 181] on h5 "Individual Localid: 5026058" at bounding box center [378, 181] width 110 height 10
drag, startPoint x: 383, startPoint y: 194, endPoint x: 315, endPoint y: 199, distance: 68.1
click at [315, 199] on div "D Callback Scheduled Call Step: 1 [PERSON_NAME] America/New_York Calls Count: 0…" at bounding box center [521, 169] width 473 height 60
drag, startPoint x: 416, startPoint y: 181, endPoint x: 385, endPoint y: 183, distance: 30.9
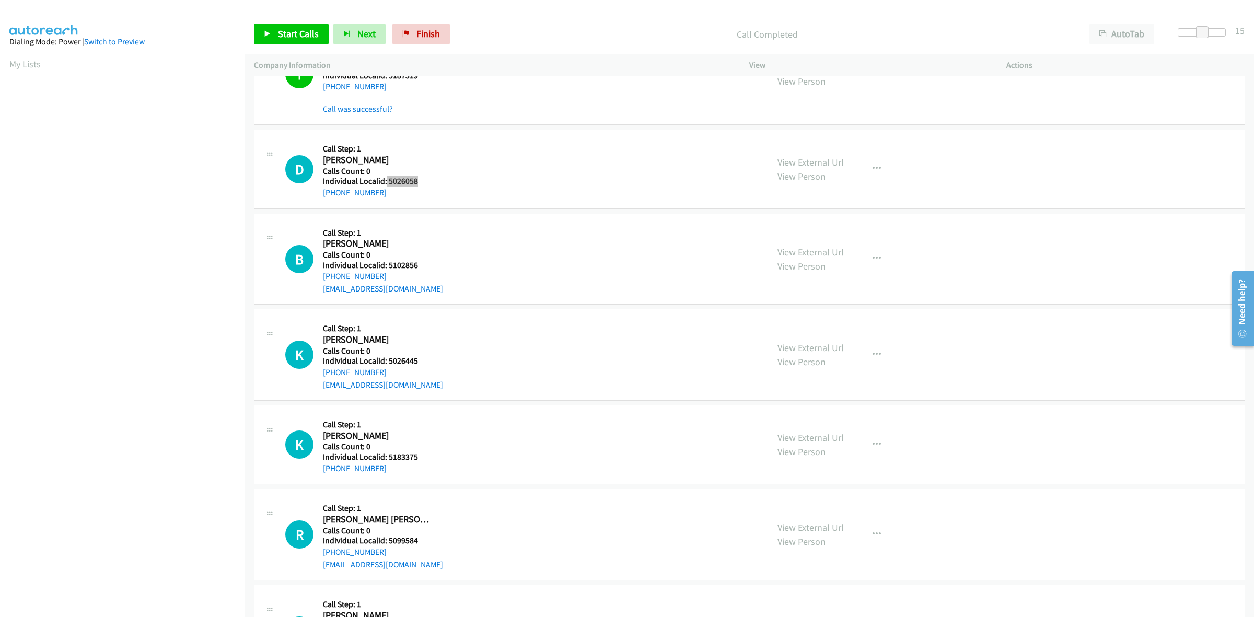
click at [385, 183] on h5 "Individual Localid: 5026058" at bounding box center [378, 181] width 110 height 10
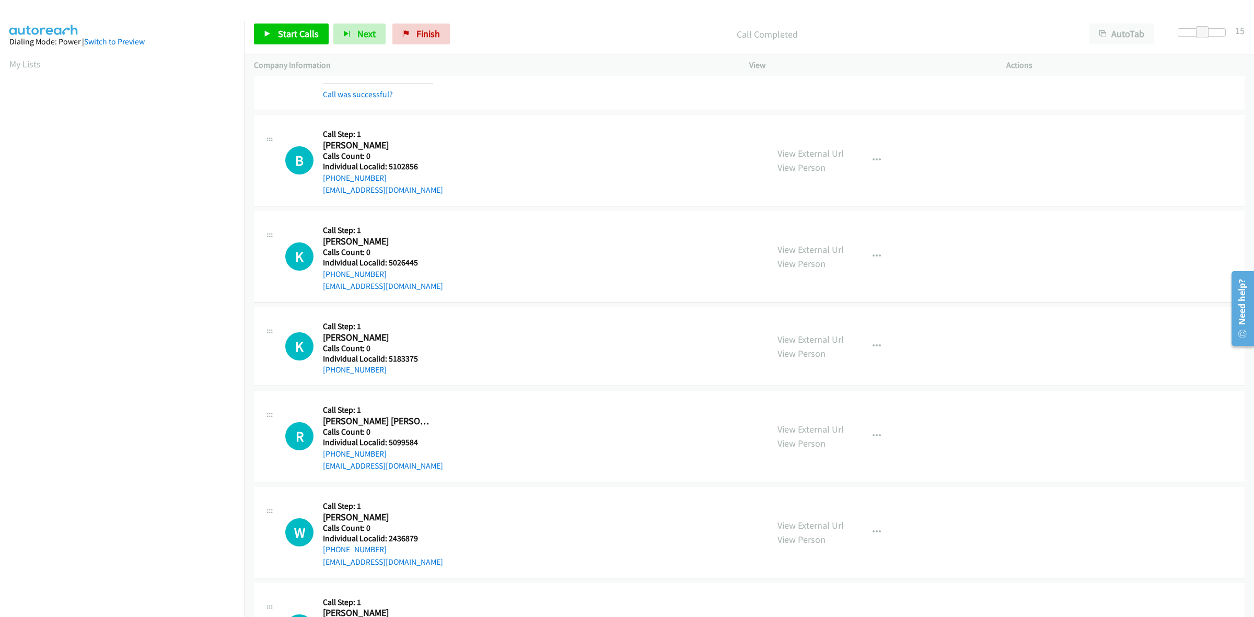
scroll to position [816, 0]
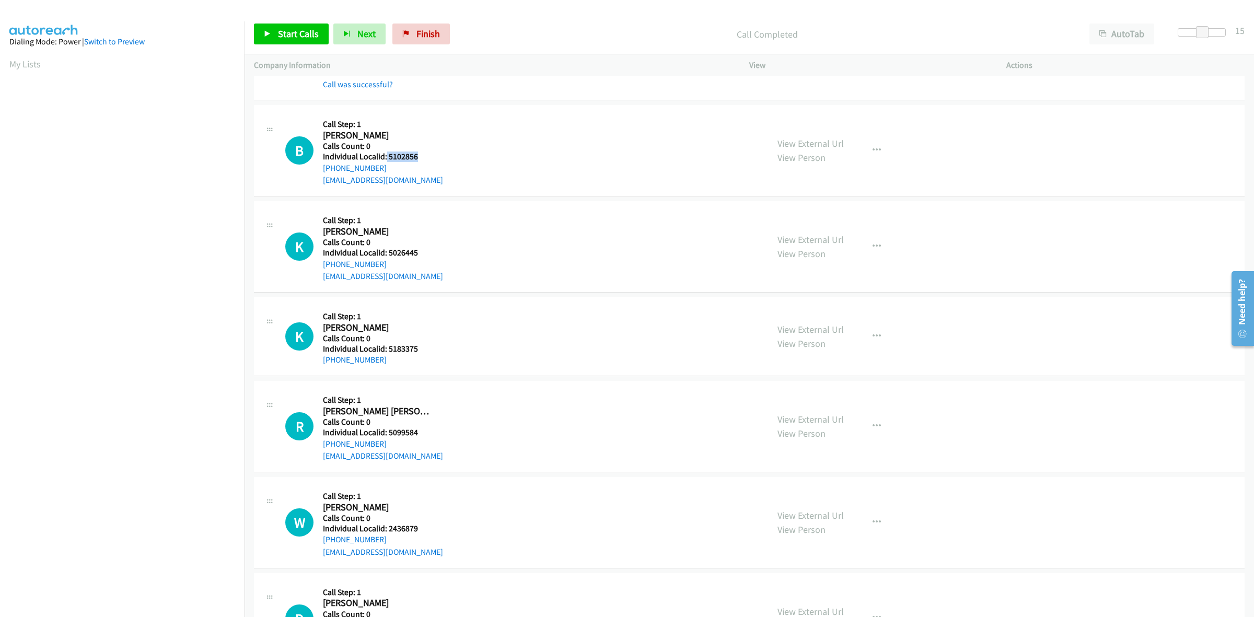
drag, startPoint x: 419, startPoint y: 157, endPoint x: 385, endPoint y: 159, distance: 34.0
click at [385, 159] on h5 "Individual Localid: 5102856" at bounding box center [383, 156] width 120 height 10
drag, startPoint x: 381, startPoint y: 168, endPoint x: 317, endPoint y: 172, distance: 64.9
click at [317, 172] on div "B Callback Scheduled Call Step: 1 [PERSON_NAME] America/[GEOGRAPHIC_DATA] Calls…" at bounding box center [521, 150] width 473 height 72
drag, startPoint x: 418, startPoint y: 155, endPoint x: 388, endPoint y: 159, distance: 30.7
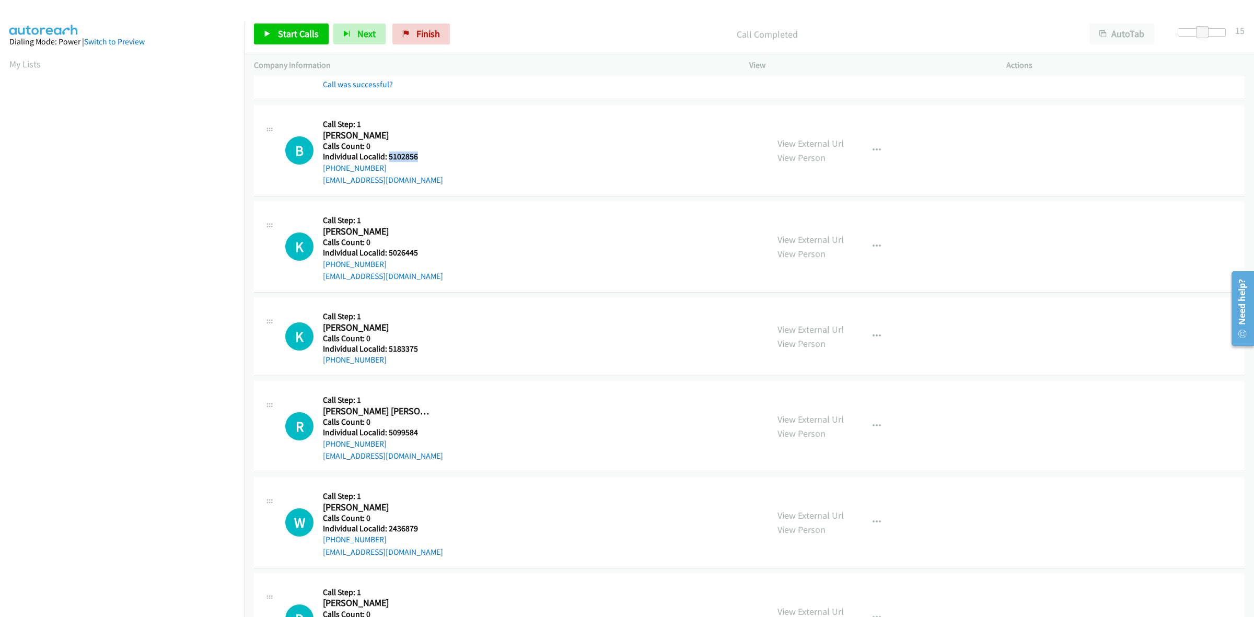
click at [388, 159] on h5 "Individual Localid: 5102856" at bounding box center [383, 156] width 120 height 10
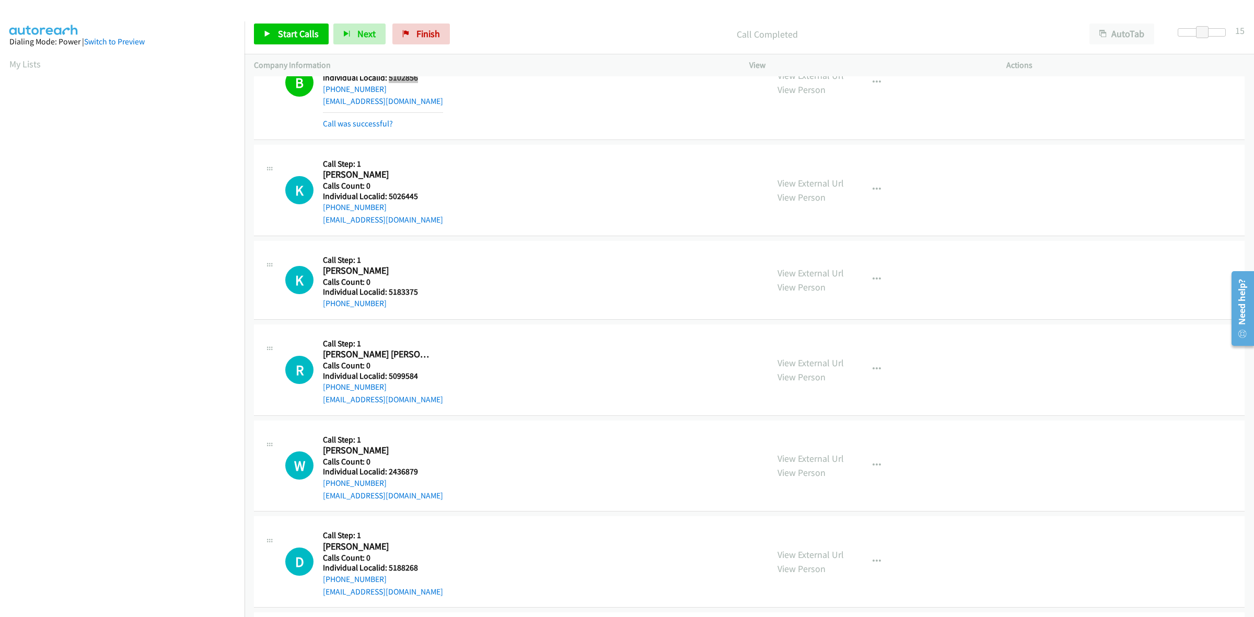
scroll to position [897, 0]
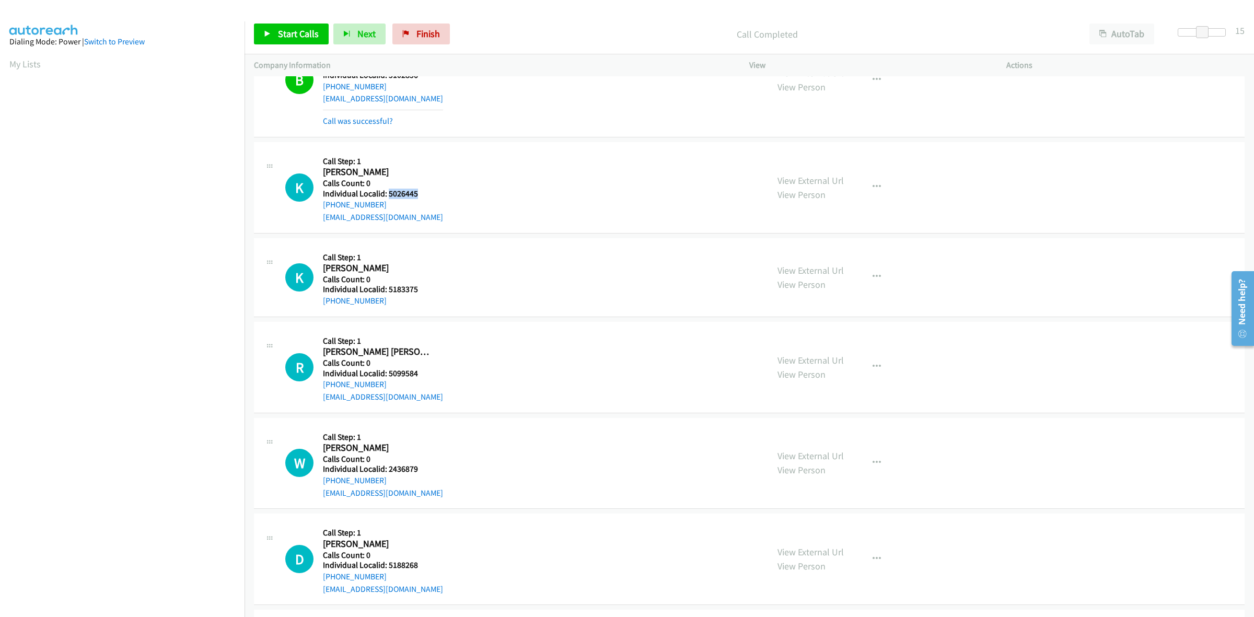
drag, startPoint x: 399, startPoint y: 193, endPoint x: 387, endPoint y: 192, distance: 11.6
click at [387, 192] on h5 "Individual Localid: 5026445" at bounding box center [383, 194] width 120 height 10
click at [867, 192] on button "button" at bounding box center [876, 187] width 28 height 21
drag, startPoint x: 824, startPoint y: 261, endPoint x: 721, endPoint y: 226, distance: 108.4
click at [824, 261] on link "Skip Call" at bounding box center [820, 255] width 139 height 21
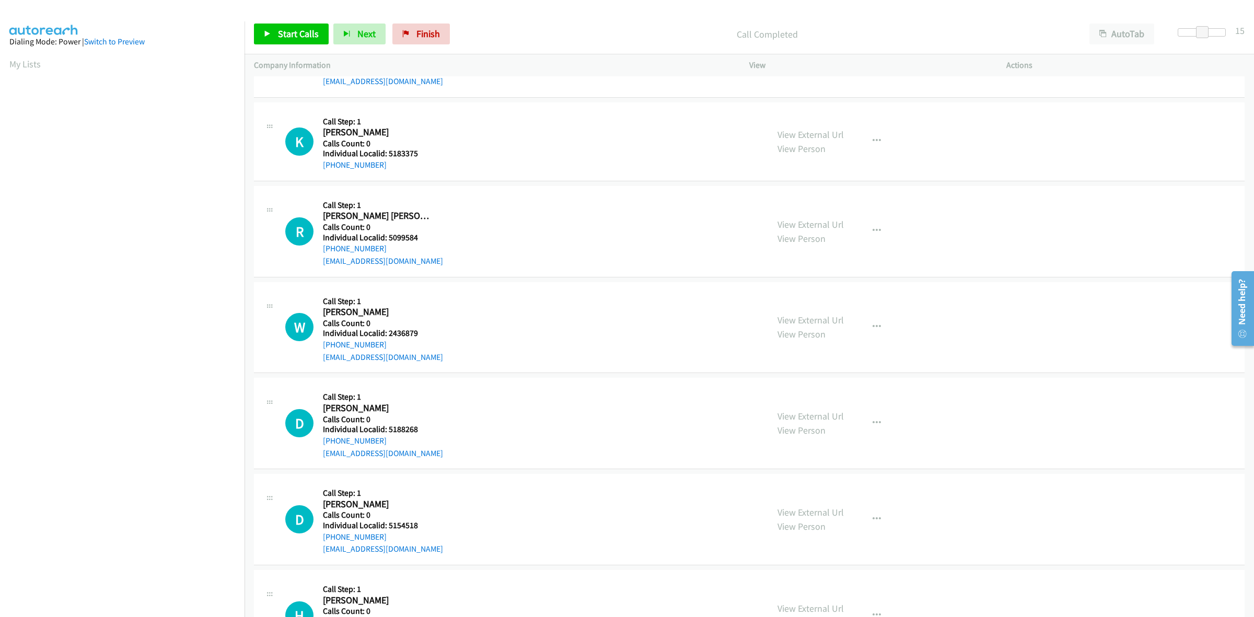
scroll to position [1045, 0]
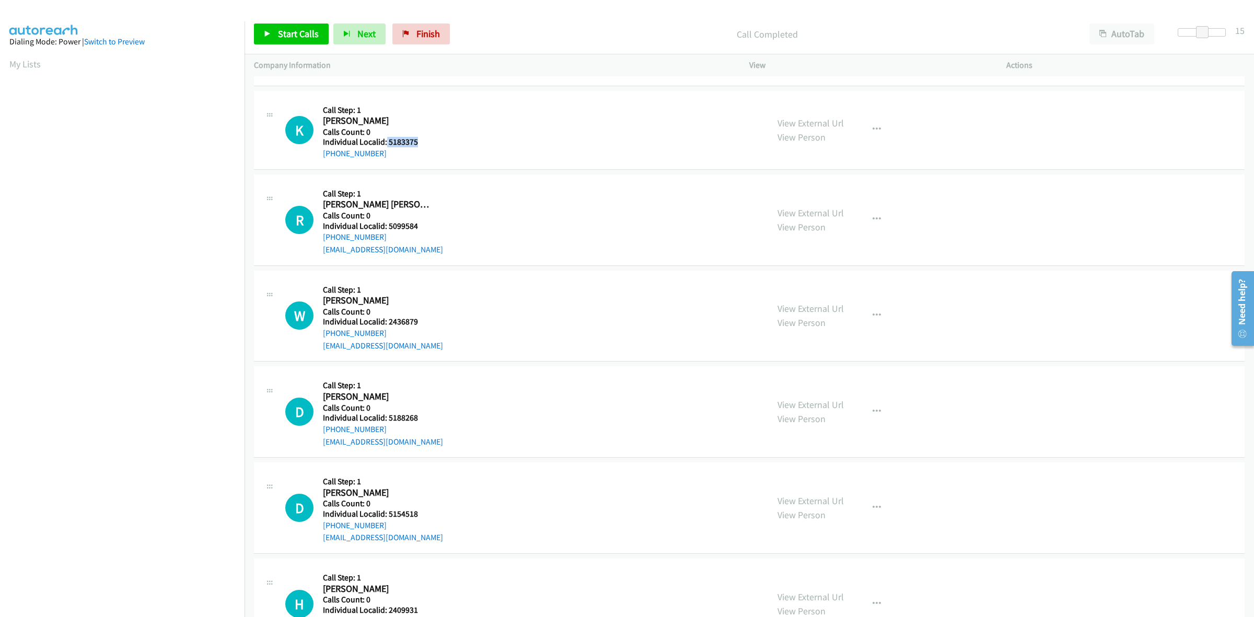
drag, startPoint x: 416, startPoint y: 140, endPoint x: 386, endPoint y: 144, distance: 30.6
click at [386, 144] on h5 "Individual Localid: 5183375" at bounding box center [378, 142] width 110 height 10
click at [872, 129] on icon "button" at bounding box center [876, 129] width 8 height 8
drag, startPoint x: 823, startPoint y: 196, endPoint x: 743, endPoint y: 195, distance: 79.9
click at [823, 196] on link "Skip Call" at bounding box center [820, 198] width 139 height 21
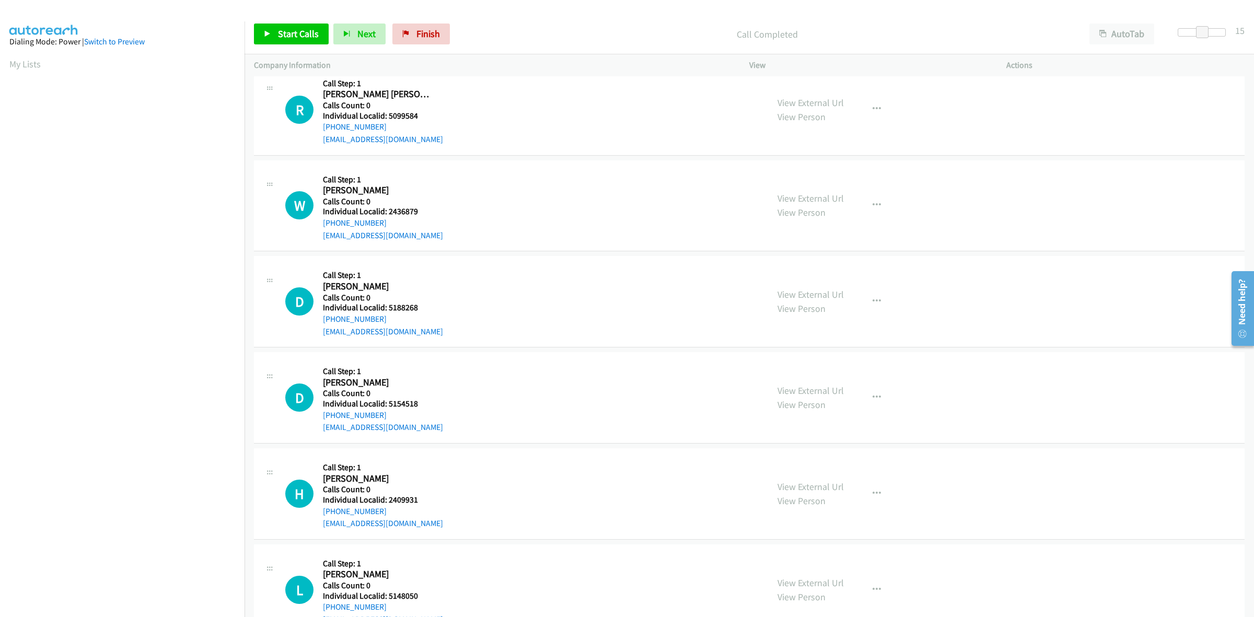
scroll to position [1159, 0]
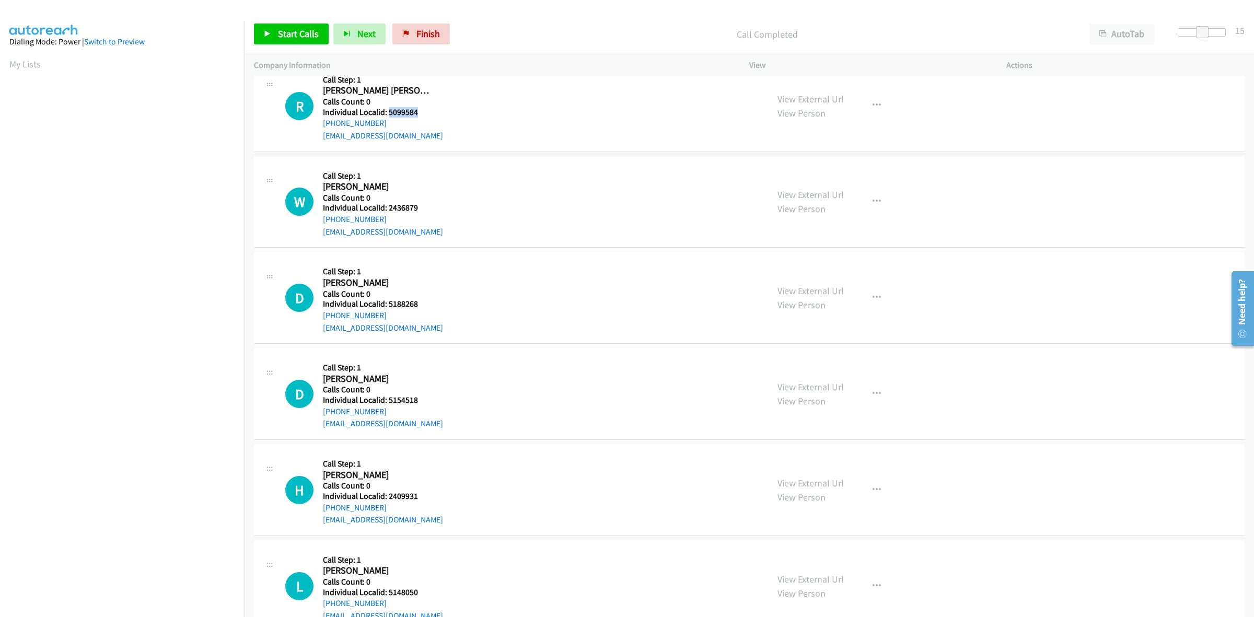
drag, startPoint x: 421, startPoint y: 112, endPoint x: 387, endPoint y: 113, distance: 33.4
click at [387, 113] on h5 "Individual Localid: 5099584" at bounding box center [383, 112] width 120 height 10
drag, startPoint x: 384, startPoint y: 124, endPoint x: 321, endPoint y: 126, distance: 63.2
click at [321, 126] on div "R Callback Scheduled Call Step: 1 [PERSON_NAME] [PERSON_NAME] America/New_York …" at bounding box center [521, 106] width 473 height 72
drag, startPoint x: 417, startPoint y: 111, endPoint x: 387, endPoint y: 111, distance: 29.8
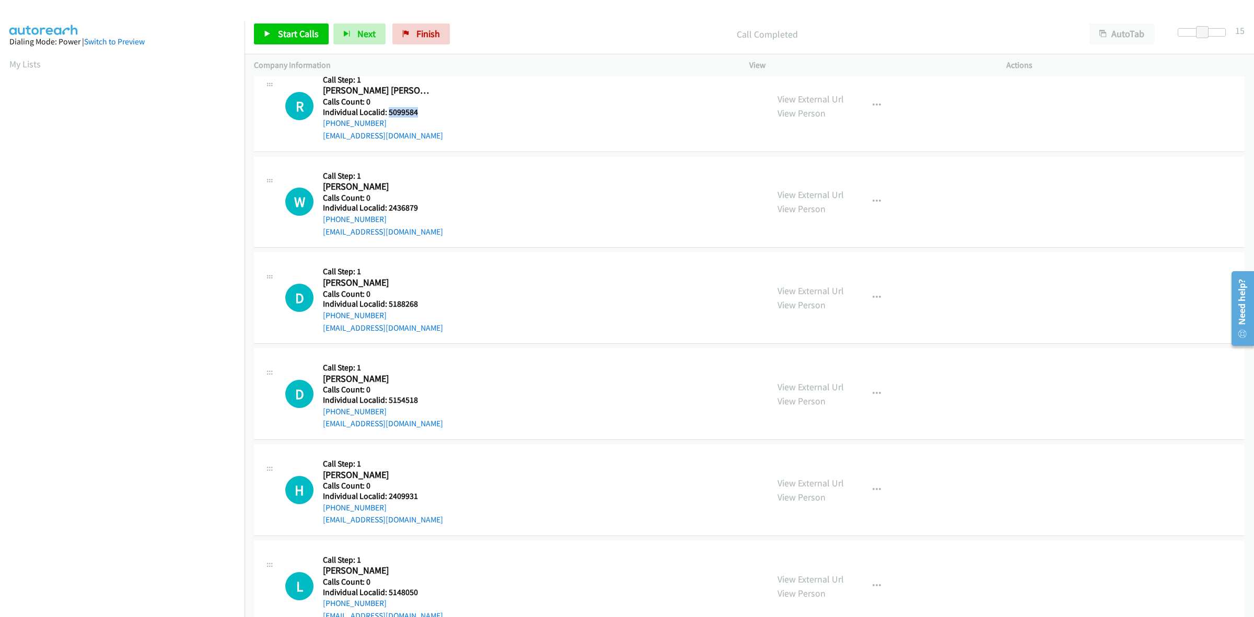
click at [387, 111] on h5 "Individual Localid: 5099584" at bounding box center [383, 112] width 120 height 10
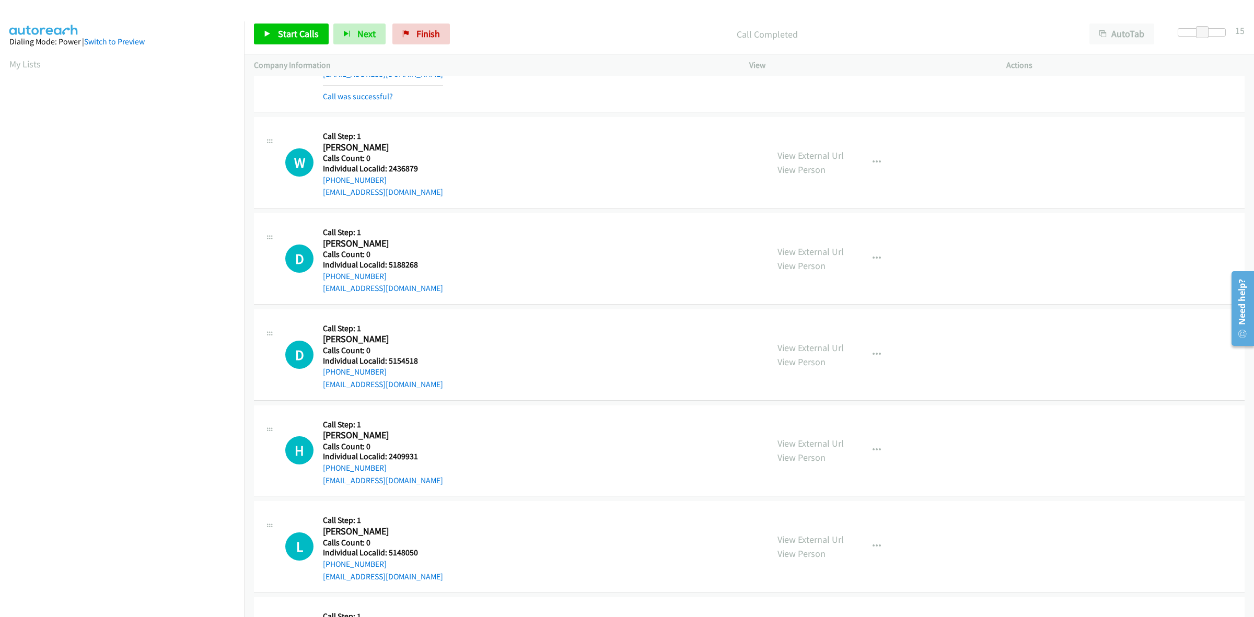
scroll to position [1224, 0]
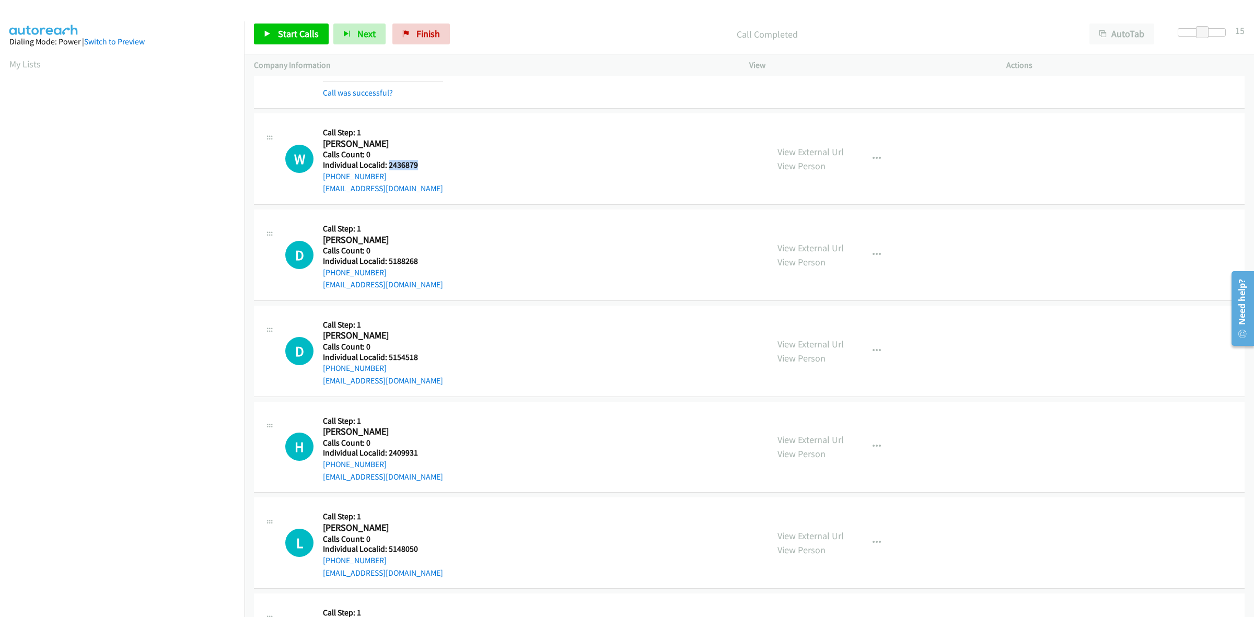
drag, startPoint x: 422, startPoint y: 168, endPoint x: 387, endPoint y: 166, distance: 34.5
click at [387, 166] on h5 "Individual Localid: 2436879" at bounding box center [383, 165] width 120 height 10
drag, startPoint x: 383, startPoint y: 178, endPoint x: 314, endPoint y: 182, distance: 68.5
click at [314, 182] on div "W Callback Scheduled Call Step: 1 [PERSON_NAME] America/New_York Calls Count: 0…" at bounding box center [521, 159] width 473 height 72
drag, startPoint x: 417, startPoint y: 168, endPoint x: 387, endPoint y: 168, distance: 30.3
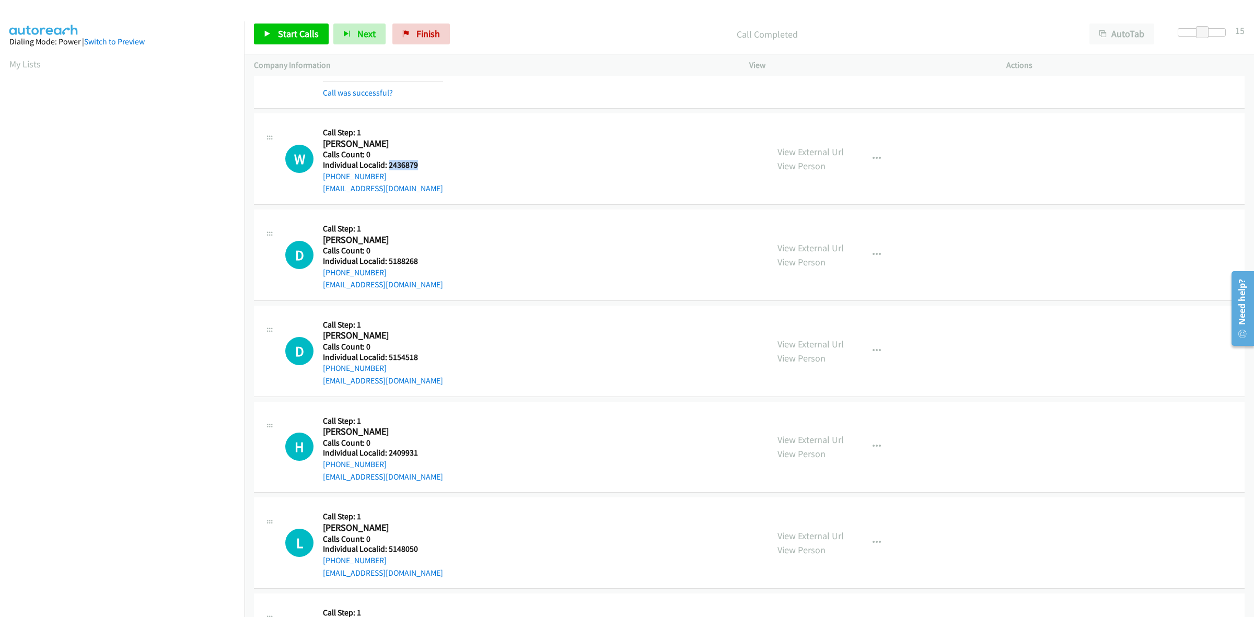
click at [387, 168] on h5 "Individual Localid: 2436879" at bounding box center [383, 165] width 120 height 10
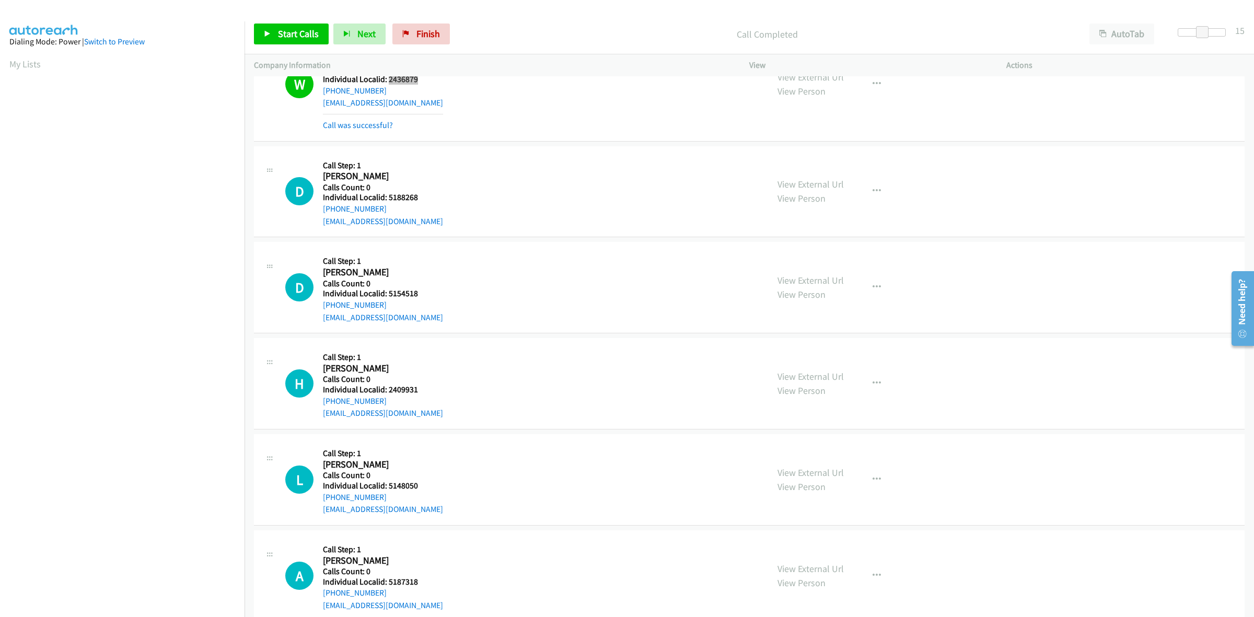
scroll to position [1322, 0]
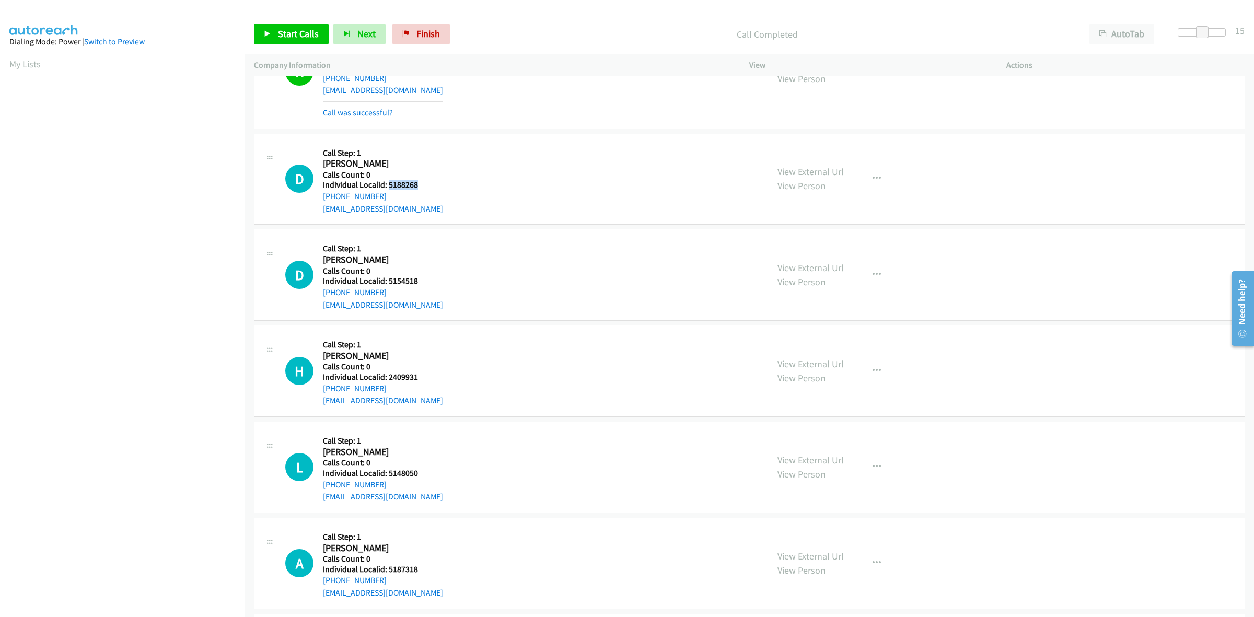
drag, startPoint x: 418, startPoint y: 181, endPoint x: 389, endPoint y: 186, distance: 29.7
click at [389, 186] on h5 "Individual Localid: 5188268" at bounding box center [383, 185] width 120 height 10
click at [874, 176] on icon "button" at bounding box center [876, 178] width 8 height 8
drag, startPoint x: 795, startPoint y: 246, endPoint x: 585, endPoint y: 200, distance: 214.5
click at [792, 246] on link "Skip Call" at bounding box center [820, 247] width 139 height 21
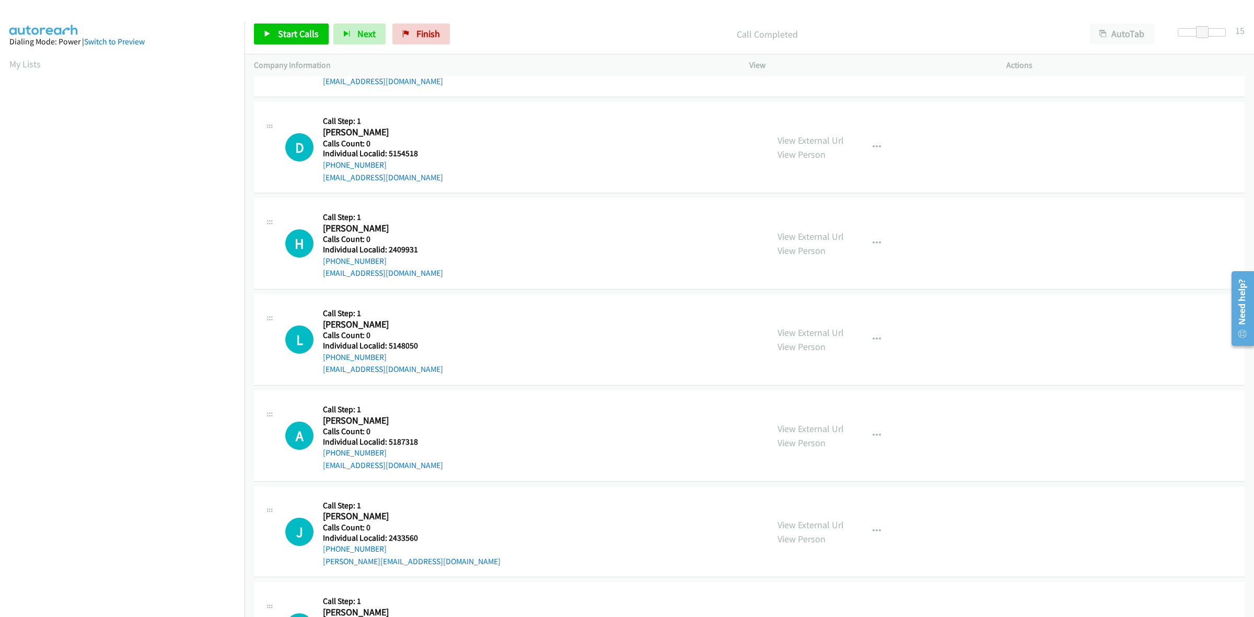
scroll to position [1485, 0]
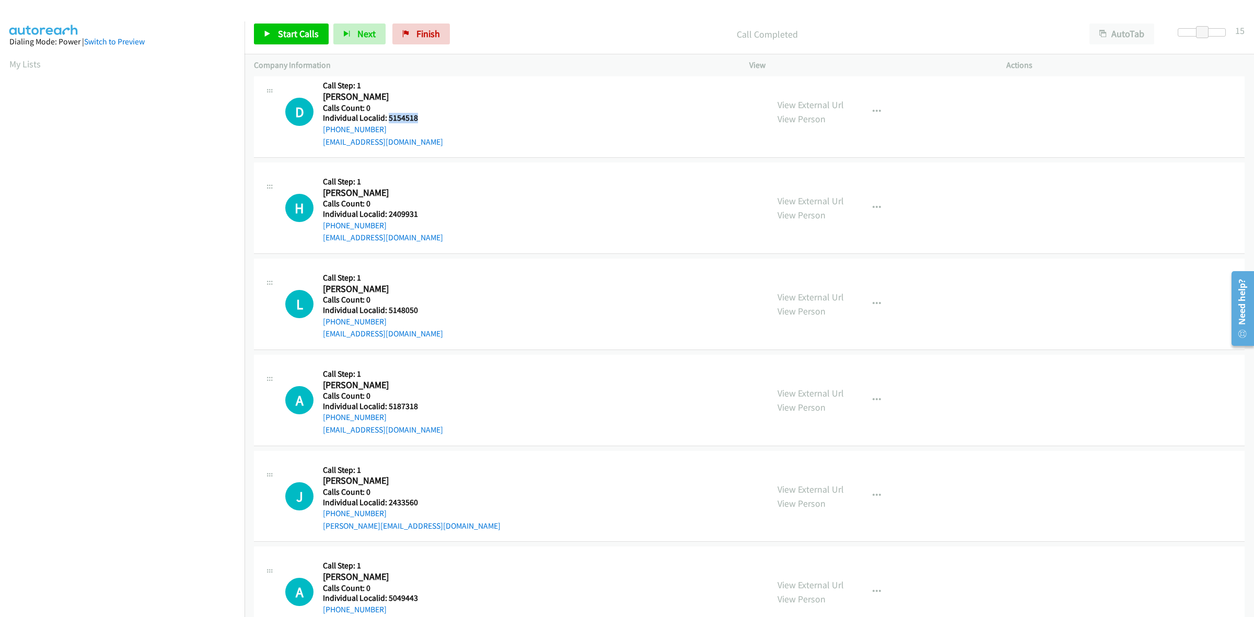
drag, startPoint x: 413, startPoint y: 116, endPoint x: 387, endPoint y: 116, distance: 26.1
click at [387, 116] on h5 "Individual Localid: 5154518" at bounding box center [383, 118] width 120 height 10
